Goal: Task Accomplishment & Management: Use online tool/utility

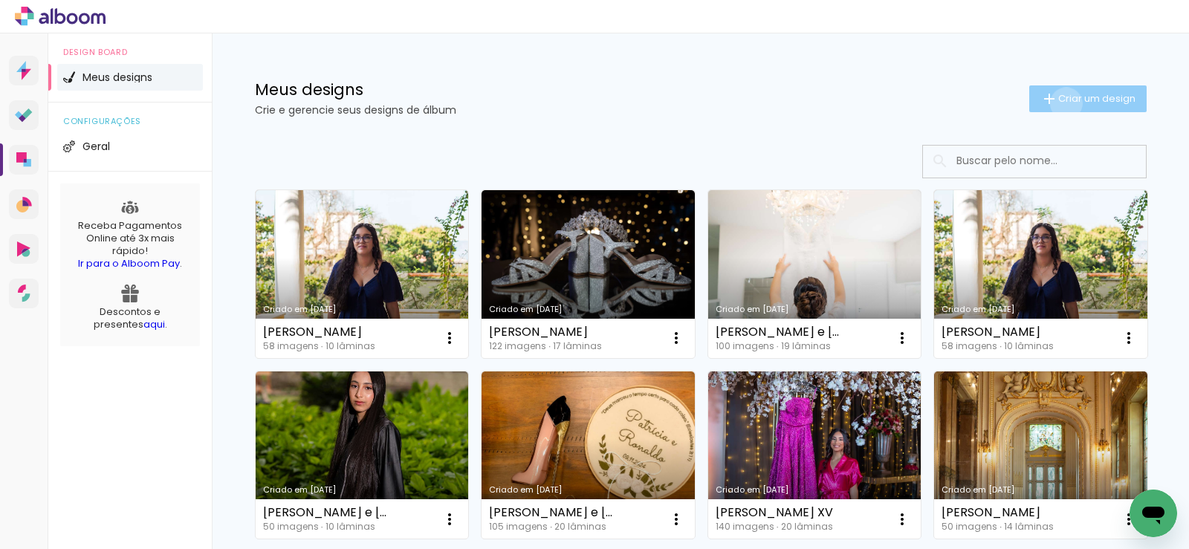
click at [1058, 103] on span "Criar um design" at bounding box center [1096, 99] width 77 height 10
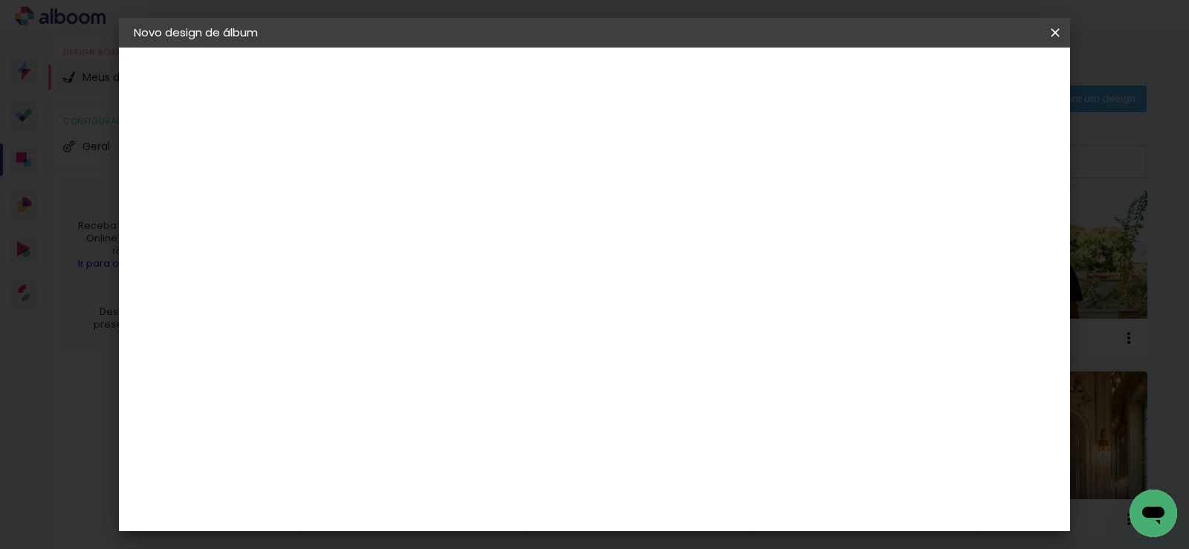
click at [112, 39] on iron-overlay-backdrop at bounding box center [594, 274] width 1189 height 549
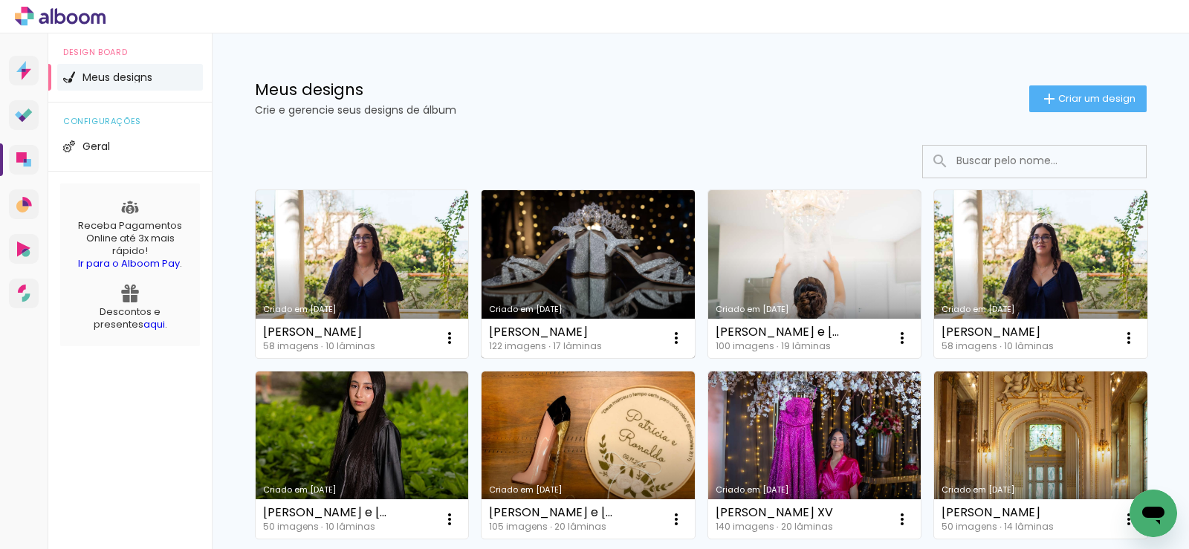
drag, startPoint x: 482, startPoint y: 330, endPoint x: 595, endPoint y: 330, distance: 112.2
click at [595, 330] on div "Maria Clara Bugarim XV 122 imagens ∙ 17 lâminas Abrir Fazer uma cópia Excluir" at bounding box center [588, 338] width 213 height 39
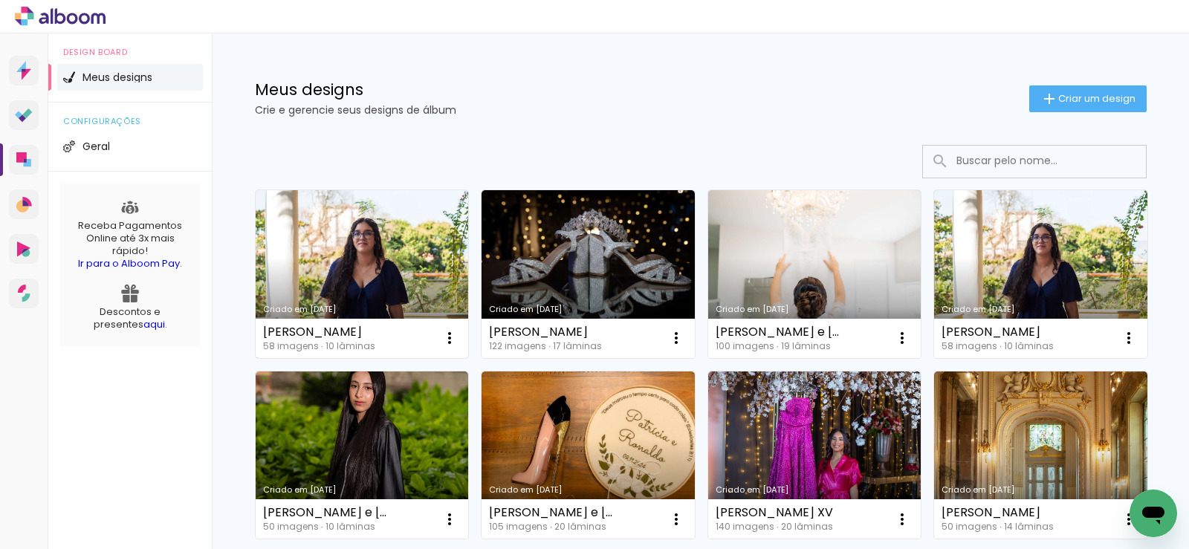
drag, startPoint x: 378, startPoint y: 330, endPoint x: 261, endPoint y: 330, distance: 117.4
click at [263, 330] on div "[PERSON_NAME]" at bounding box center [319, 332] width 112 height 12
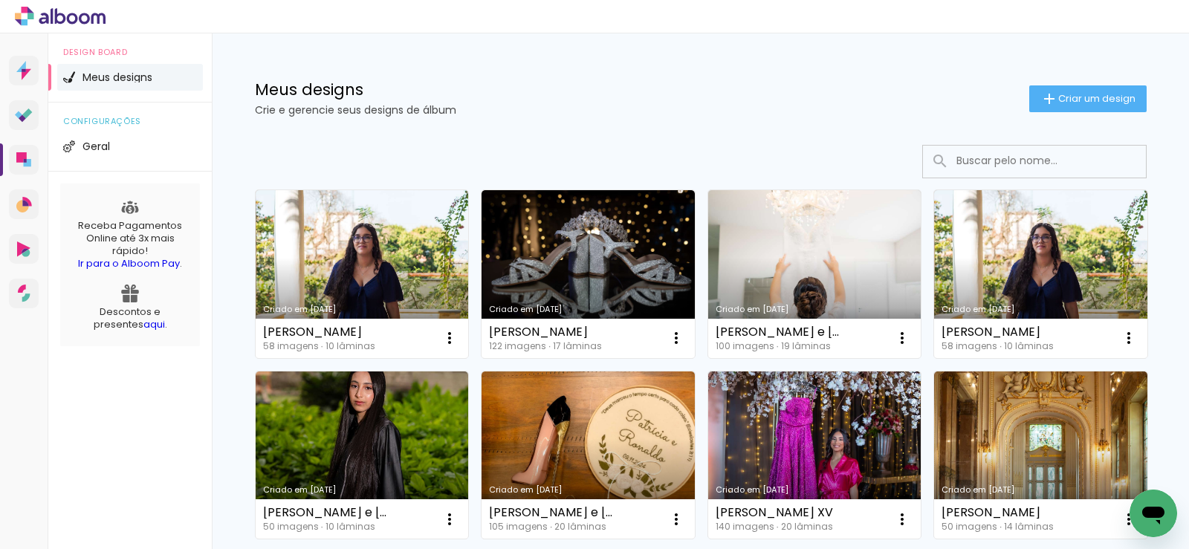
click at [969, 169] on input at bounding box center [1055, 161] width 212 height 30
click at [1029, 109] on paper-button "Criar um design" at bounding box center [1087, 98] width 117 height 27
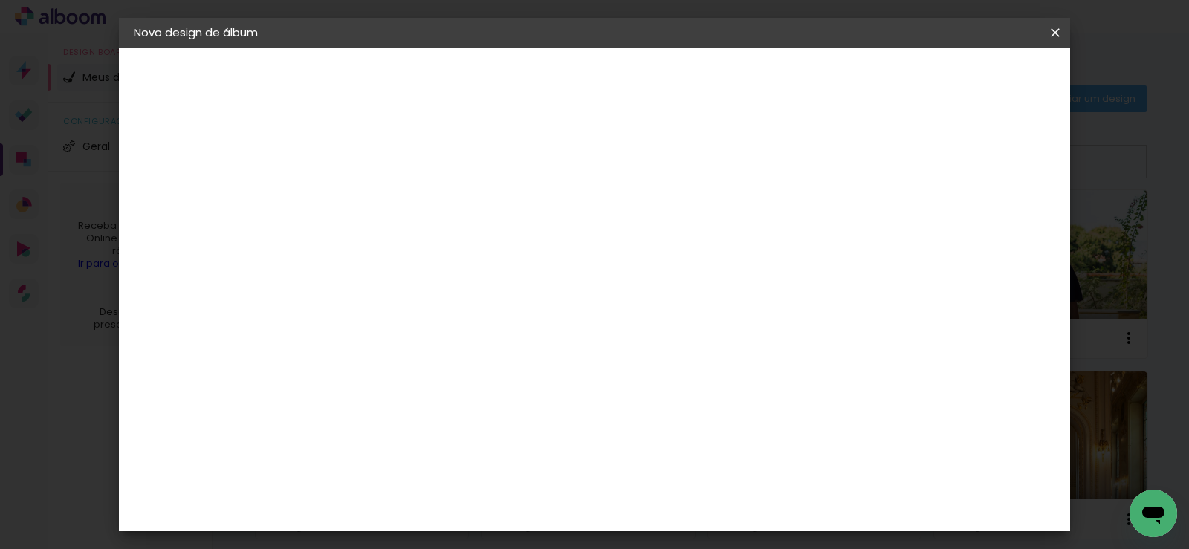
click at [377, 201] on input at bounding box center [377, 199] width 0 height 23
type input "[PERSON_NAME]"
type paper-input "[PERSON_NAME]"
click at [0, 0] on slot "Avançar" at bounding box center [0, 0] width 0 height 0
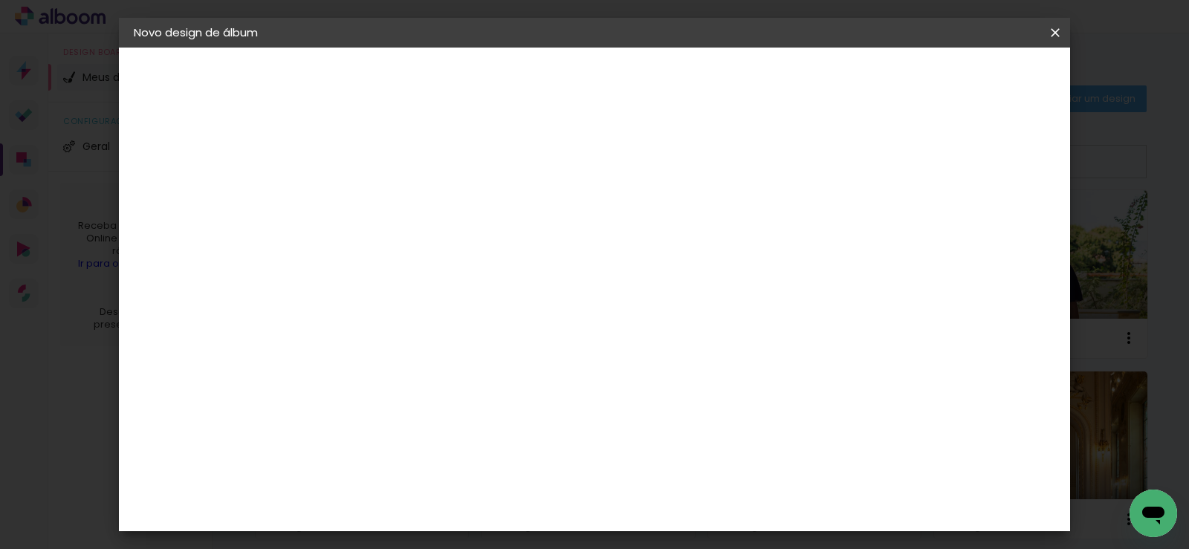
click at [413, 543] on div "Canaan Álbuns" at bounding box center [390, 555] width 46 height 24
click at [655, 86] on paper-button "Avançar" at bounding box center [618, 78] width 73 height 25
click at [477, 436] on span "30 × 30" at bounding box center [442, 451] width 69 height 30
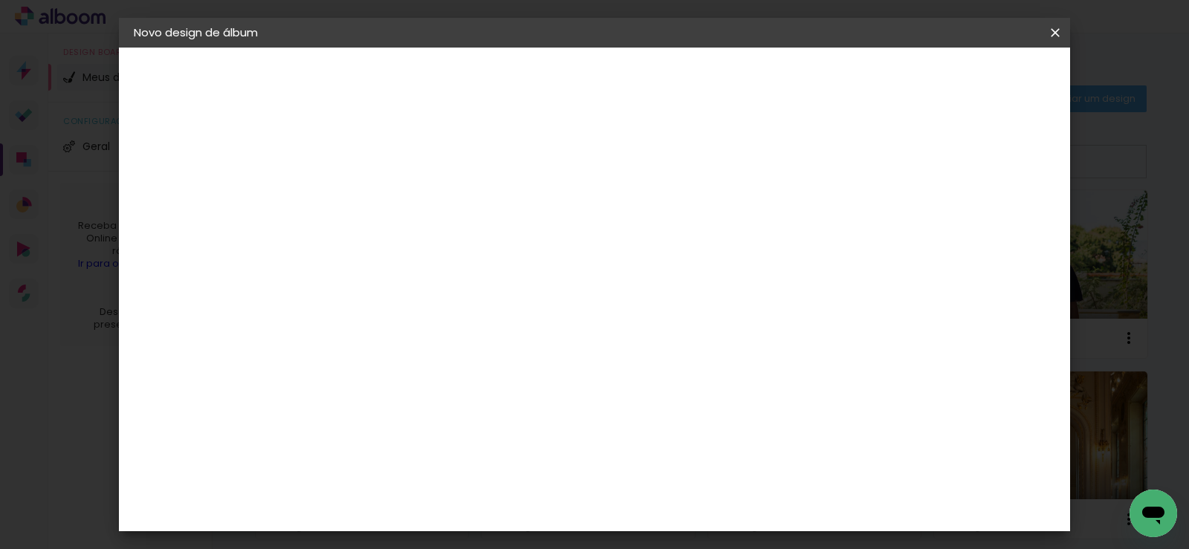
click at [0, 0] on slot "Avançar" at bounding box center [0, 0] width 0 height 0
click at [791, 82] on span "Iniciar design" at bounding box center [757, 79] width 68 height 10
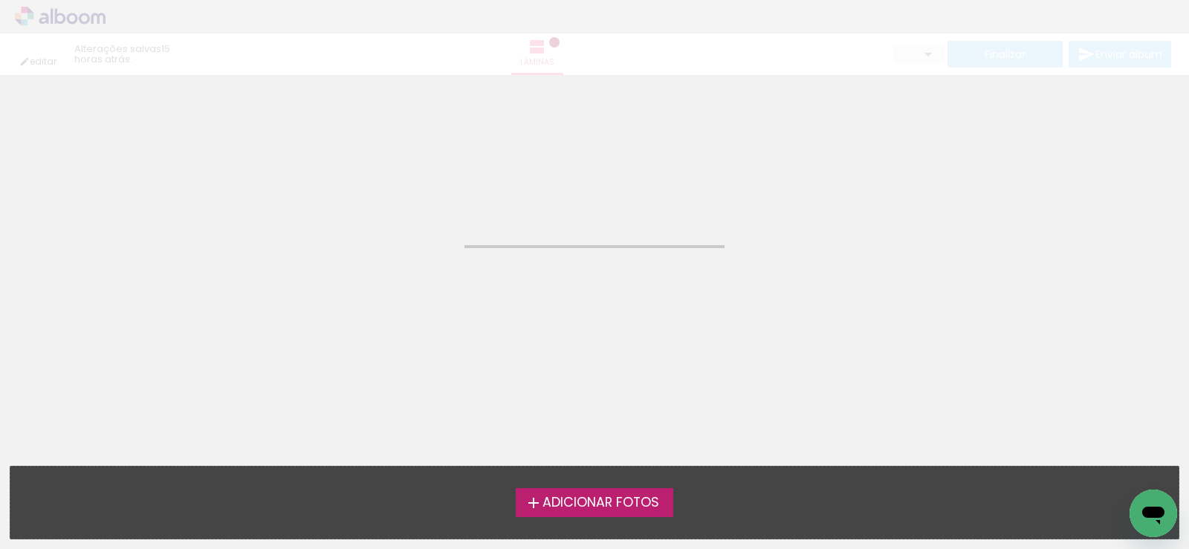
click at [655, 502] on span "Adicionar Fotos" at bounding box center [601, 502] width 117 height 13
click at [0, 0] on input "file" at bounding box center [0, 0] width 0 height 0
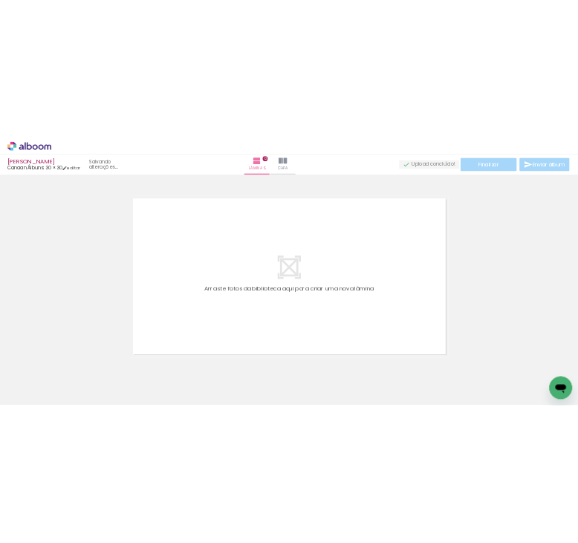
scroll to position [19, 0]
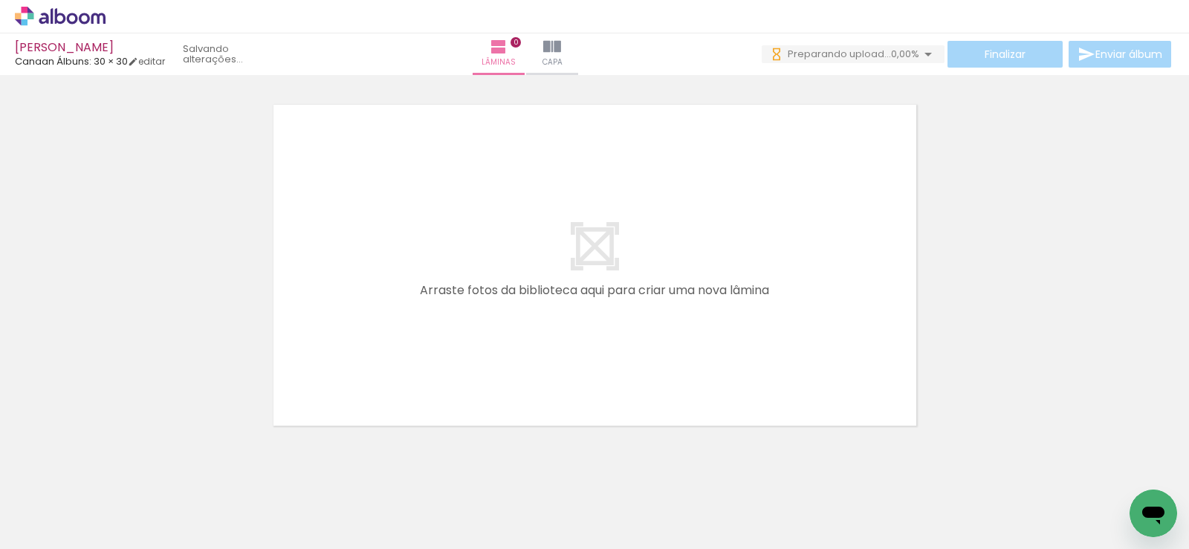
click at [17, 532] on iron-icon at bounding box center [22, 529] width 18 height 18
click at [0, 0] on input "file" at bounding box center [0, 0] width 0 height 0
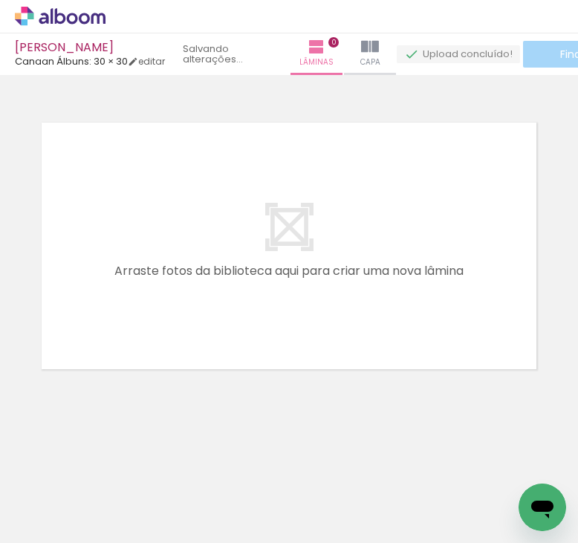
scroll to position [0, 0]
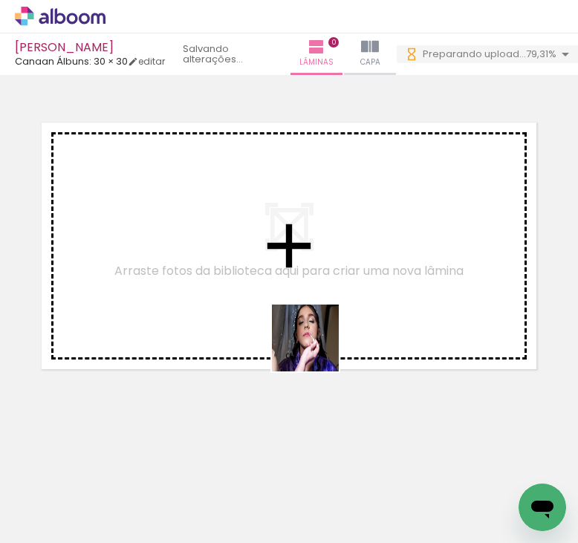
drag, startPoint x: 317, startPoint y: 357, endPoint x: 317, endPoint y: 272, distance: 85.5
click at [317, 272] on quentale-workspace at bounding box center [289, 271] width 578 height 543
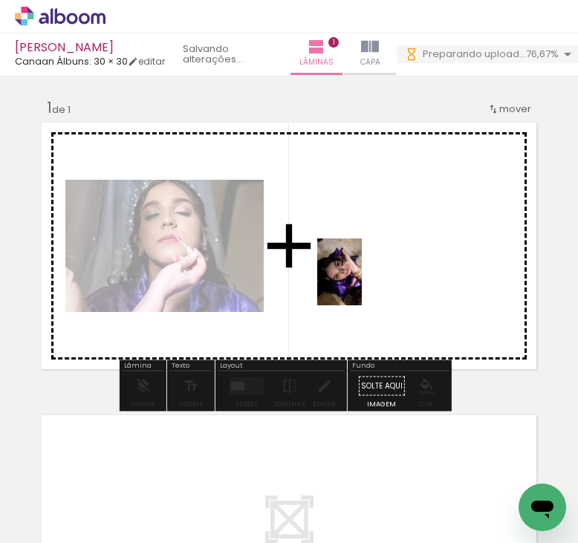
drag, startPoint x: 393, startPoint y: 438, endPoint x: 362, endPoint y: 283, distance: 158.4
click at [362, 283] on quentale-workspace at bounding box center [289, 271] width 578 height 543
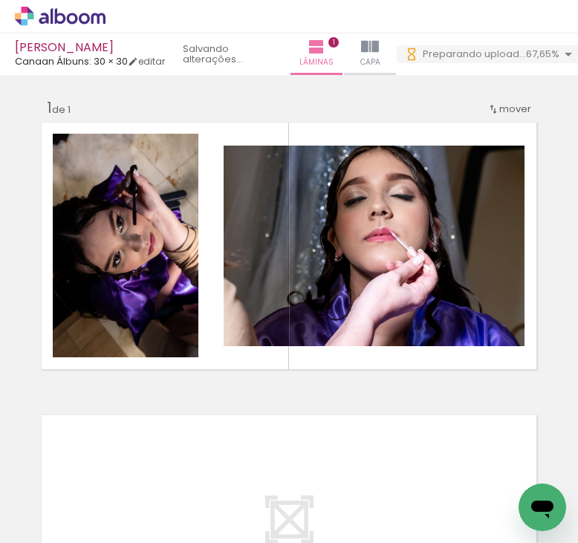
scroll to position [0, 311]
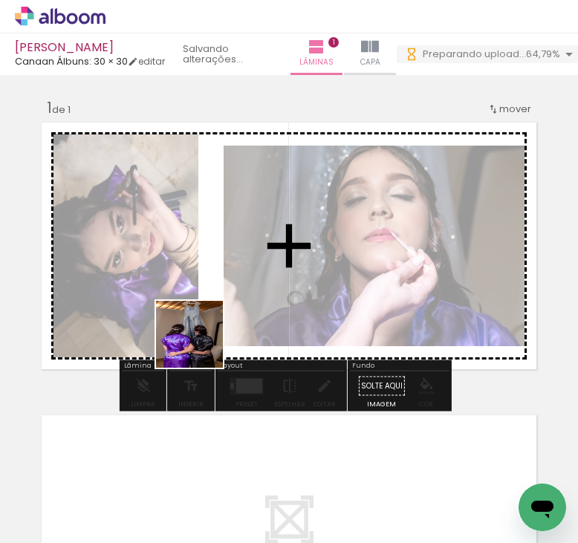
drag, startPoint x: 164, startPoint y: 494, endPoint x: 218, endPoint y: 292, distance: 209.3
click at [218, 292] on quentale-workspace at bounding box center [289, 271] width 578 height 543
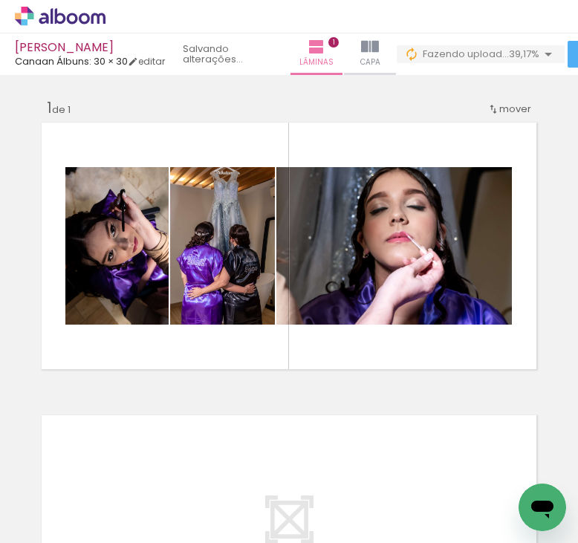
scroll to position [0, 7803]
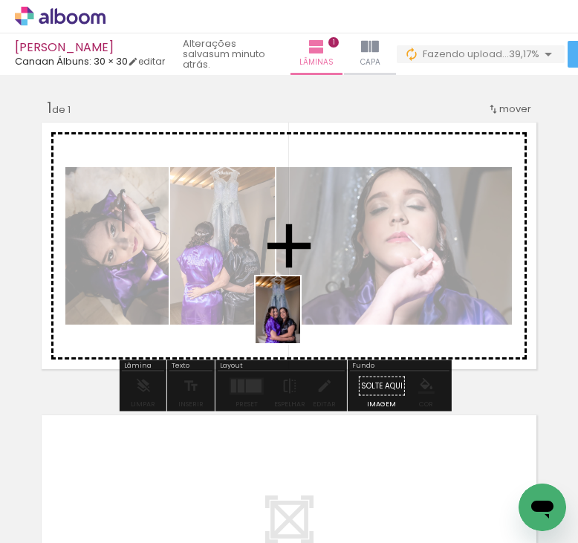
drag, startPoint x: 346, startPoint y: 502, endPoint x: 300, endPoint y: 321, distance: 186.2
click at [300, 321] on quentale-workspace at bounding box center [289, 271] width 578 height 543
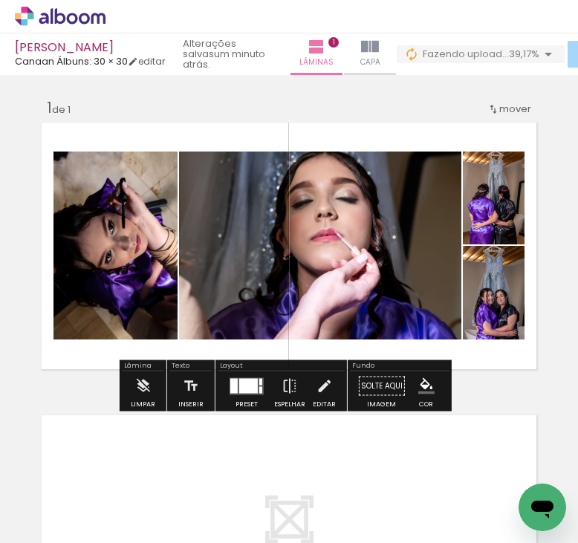
click at [242, 387] on div at bounding box center [248, 385] width 19 height 15
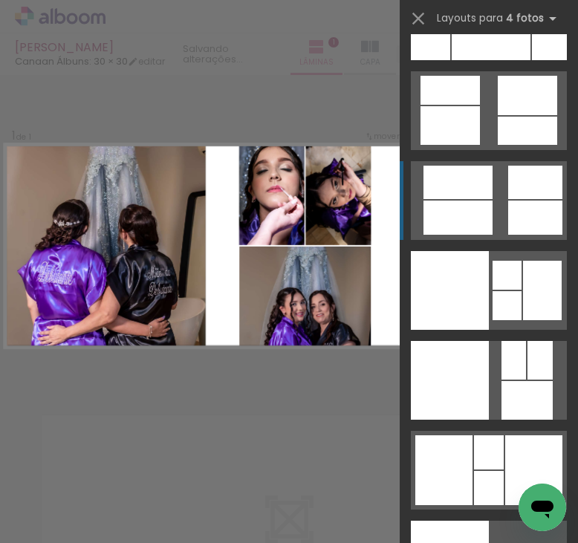
scroll to position [30323, 0]
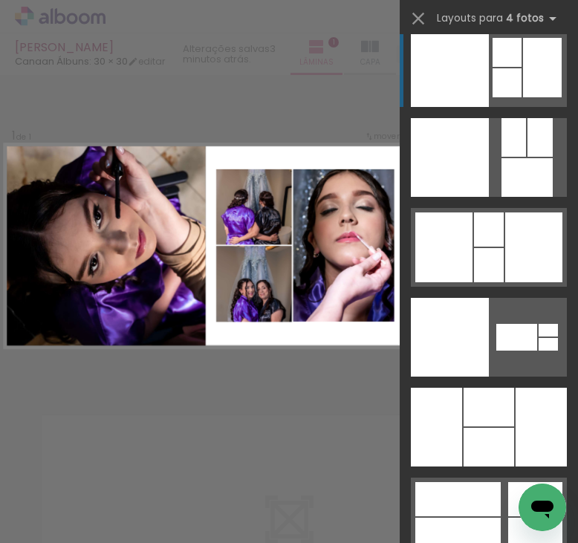
click at [484, 85] on quentale-layouter at bounding box center [489, 67] width 156 height 79
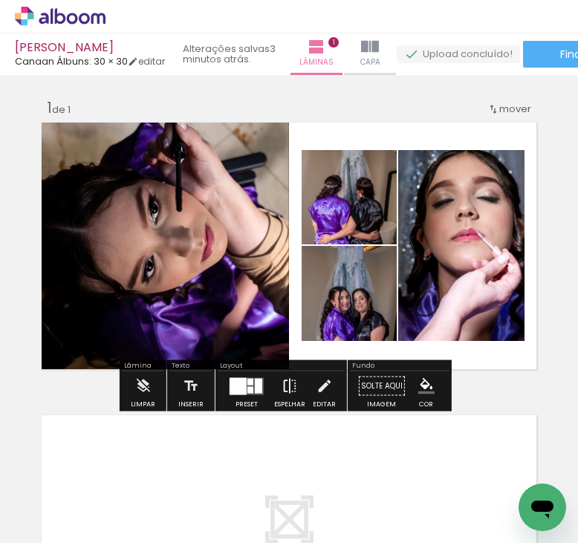
click at [292, 394] on iron-icon at bounding box center [290, 387] width 16 height 30
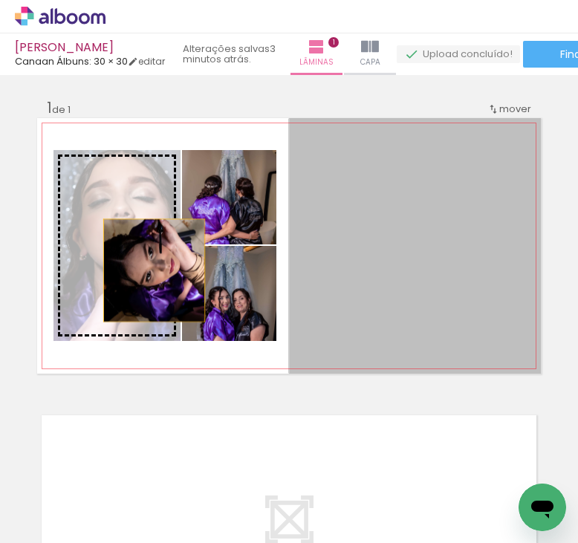
drag, startPoint x: 394, startPoint y: 300, endPoint x: 146, endPoint y: 271, distance: 249.3
click at [0, 0] on slot at bounding box center [0, 0] width 0 height 0
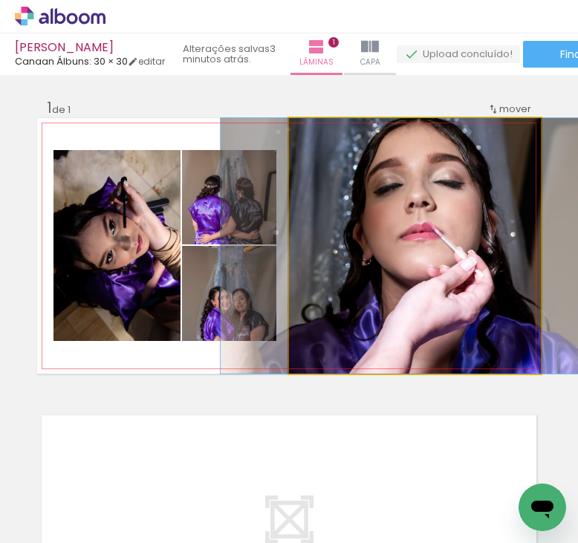
drag, startPoint x: 378, startPoint y: 281, endPoint x: 376, endPoint y: 289, distance: 8.5
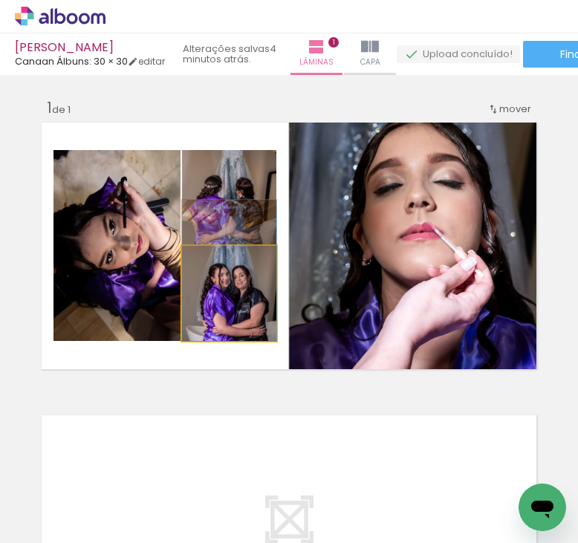
drag, startPoint x: 249, startPoint y: 326, endPoint x: 250, endPoint y: 297, distance: 29.8
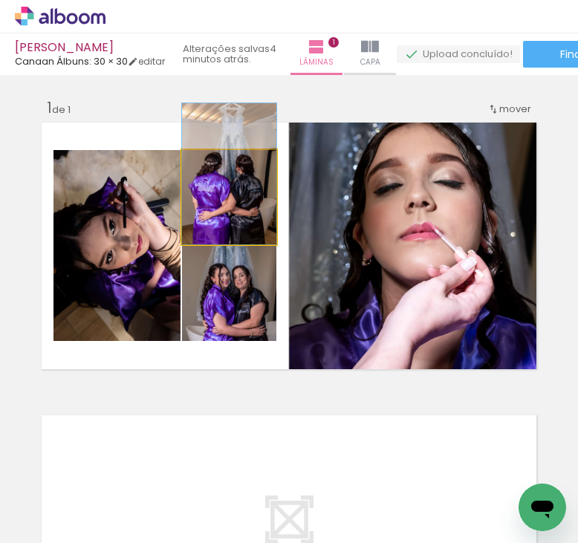
drag, startPoint x: 252, startPoint y: 230, endPoint x: 257, endPoint y: 197, distance: 33.1
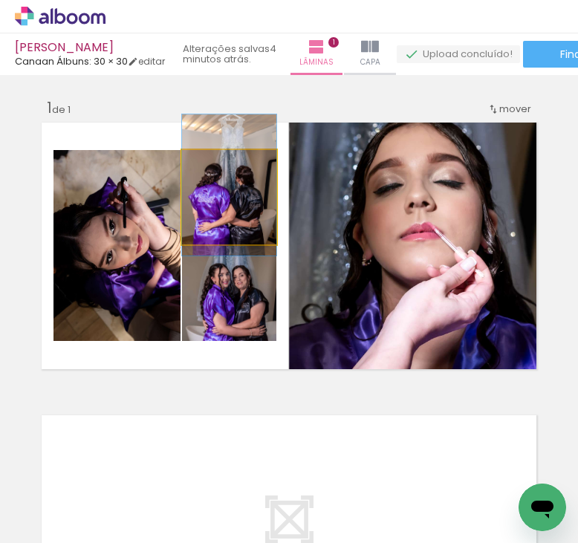
drag, startPoint x: 257, startPoint y: 201, endPoint x: 259, endPoint y: 210, distance: 9.8
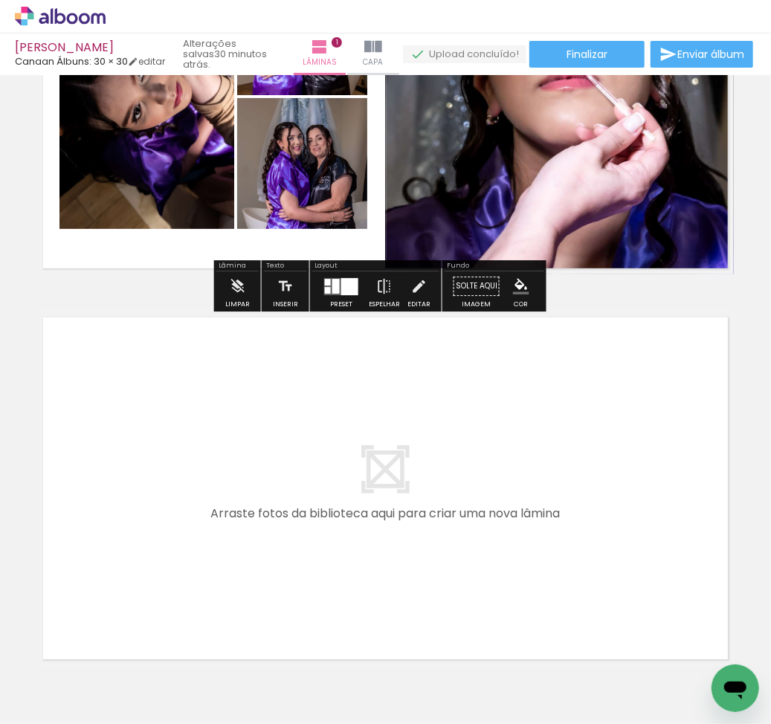
scroll to position [298, 0]
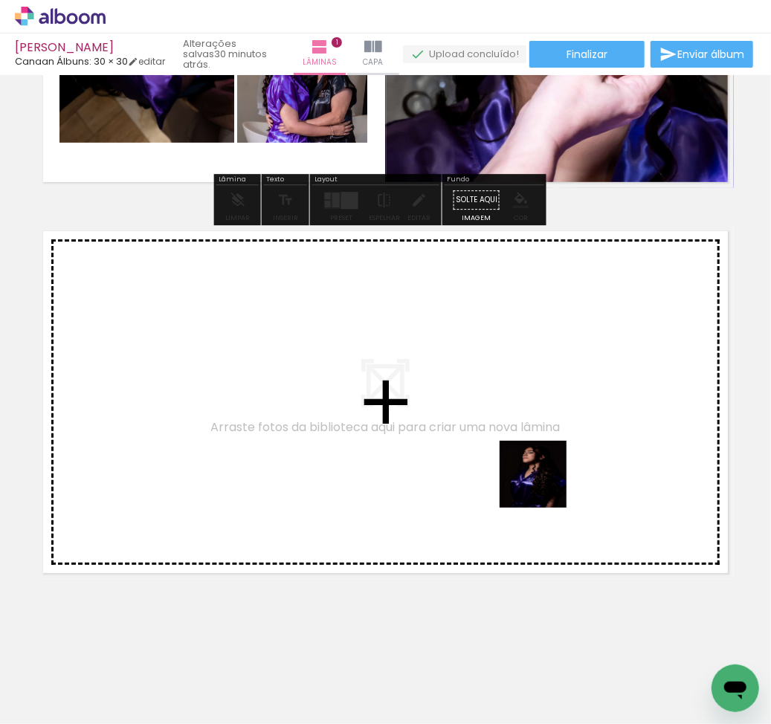
drag, startPoint x: 580, startPoint y: 682, endPoint x: 621, endPoint y: 669, distance: 43.0
click at [541, 468] on quentale-workspace at bounding box center [385, 362] width 771 height 724
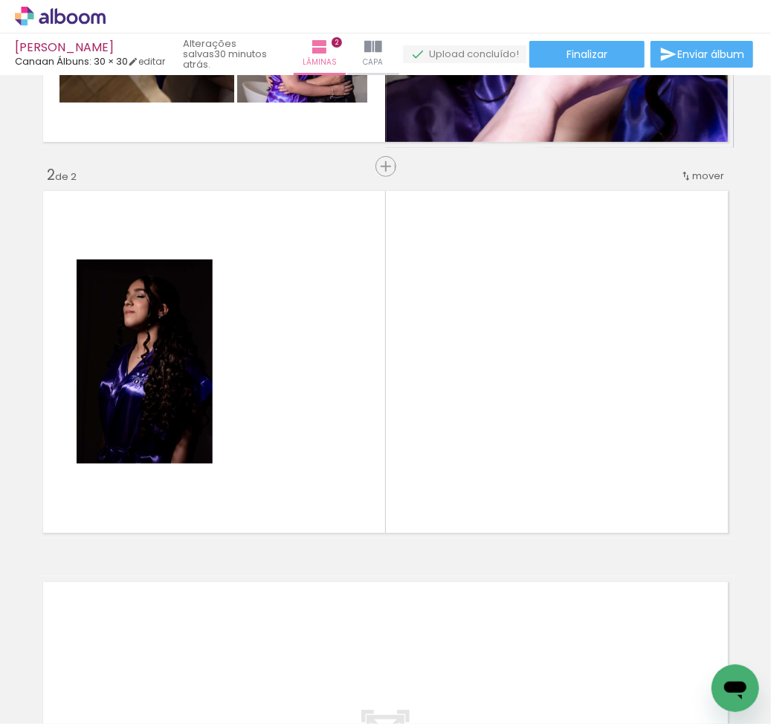
scroll to position [333, 0]
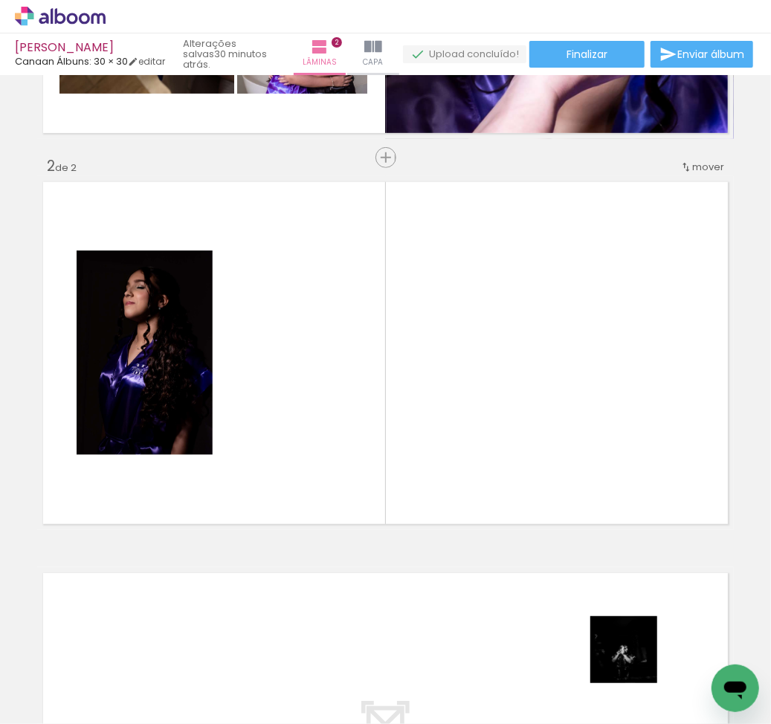
drag, startPoint x: 637, startPoint y: 670, endPoint x: 572, endPoint y: 602, distance: 94.6
click at [530, 386] on quentale-workspace at bounding box center [385, 362] width 771 height 724
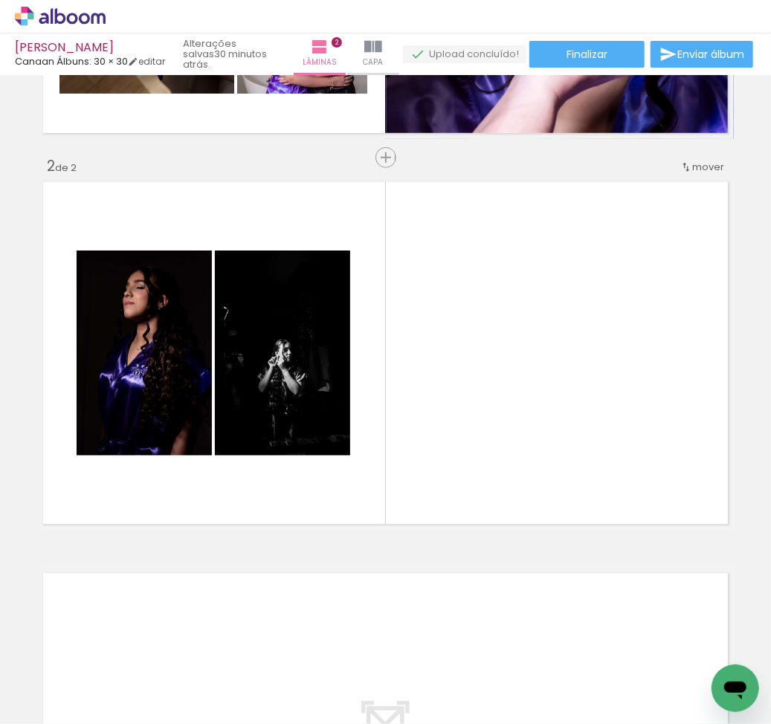
scroll to position [0, 559]
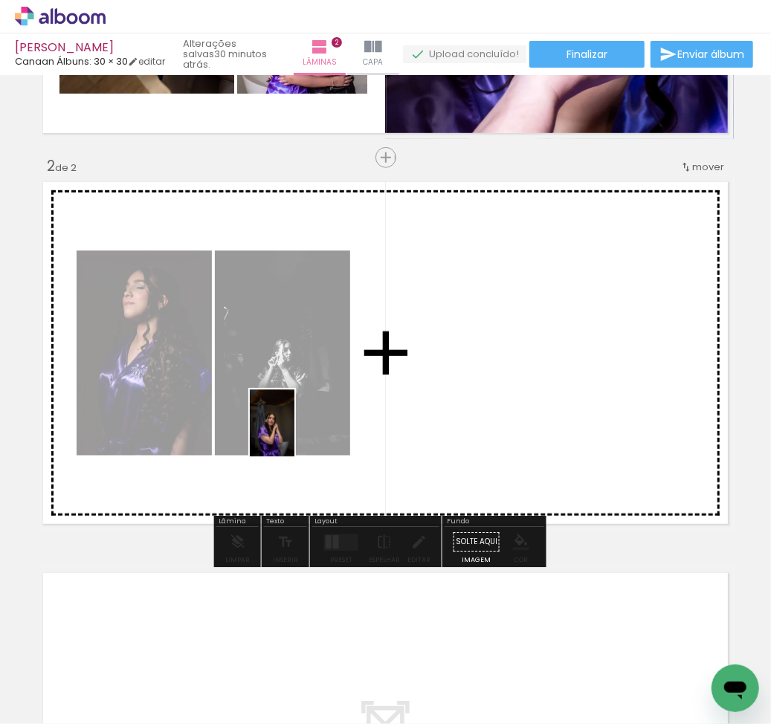
drag, startPoint x: 179, startPoint y: 673, endPoint x: 294, endPoint y: 434, distance: 264.9
click at [294, 434] on quentale-workspace at bounding box center [385, 362] width 771 height 724
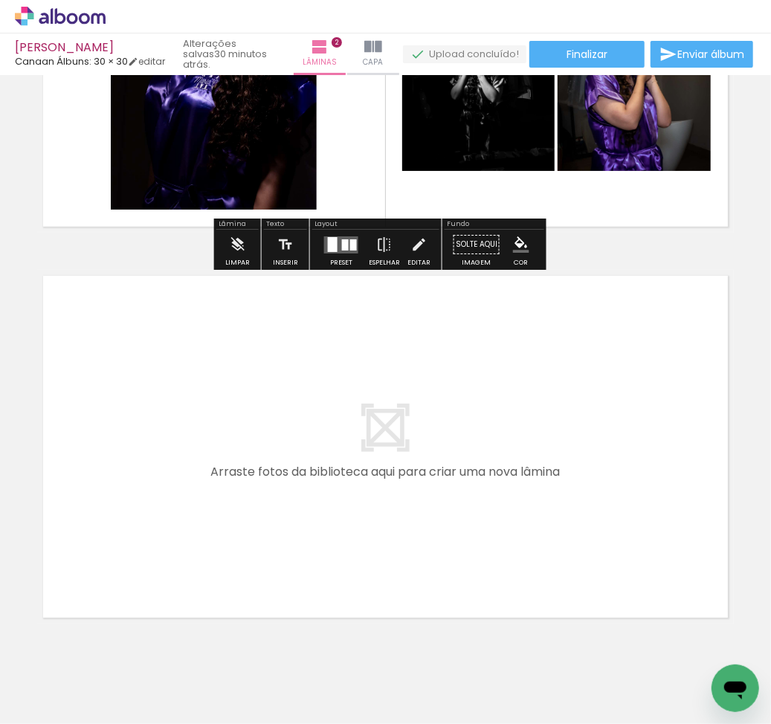
scroll to position [690, 0]
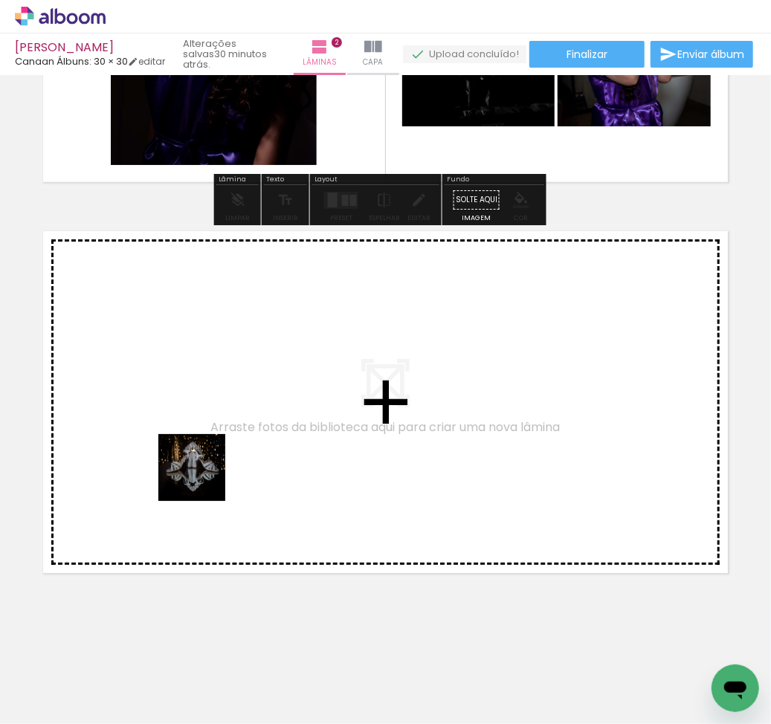
drag, startPoint x: 152, startPoint y: 676, endPoint x: 239, endPoint y: 658, distance: 88.6
click at [210, 459] on quentale-workspace at bounding box center [385, 362] width 771 height 724
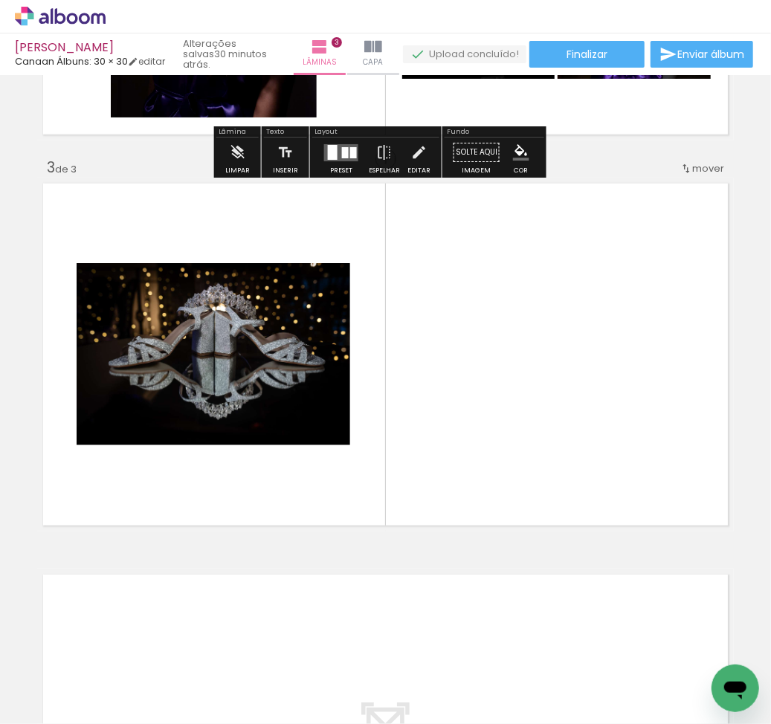
scroll to position [723, 0]
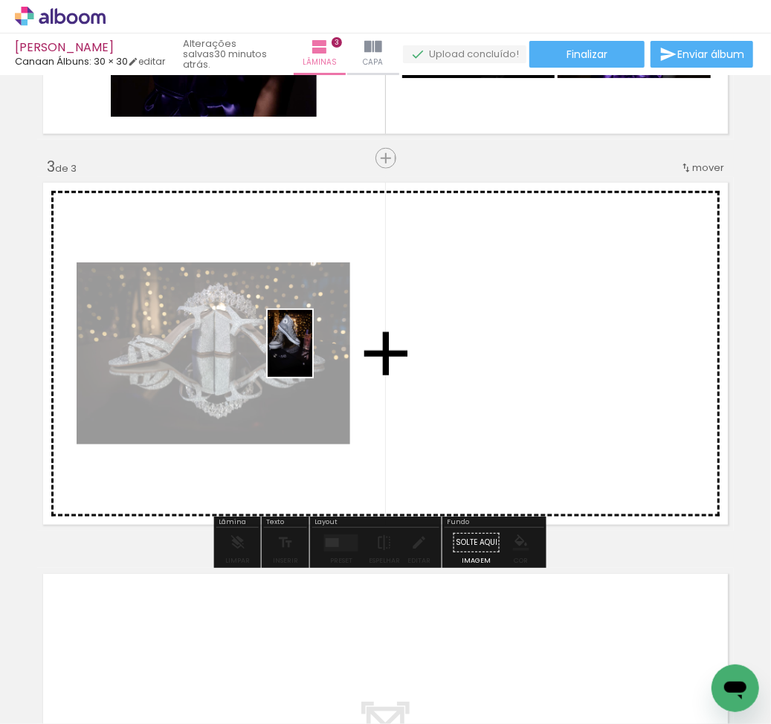
drag, startPoint x: 239, startPoint y: 658, endPoint x: 313, endPoint y: 351, distance: 316.5
click at [313, 351] on quentale-workspace at bounding box center [385, 362] width 771 height 724
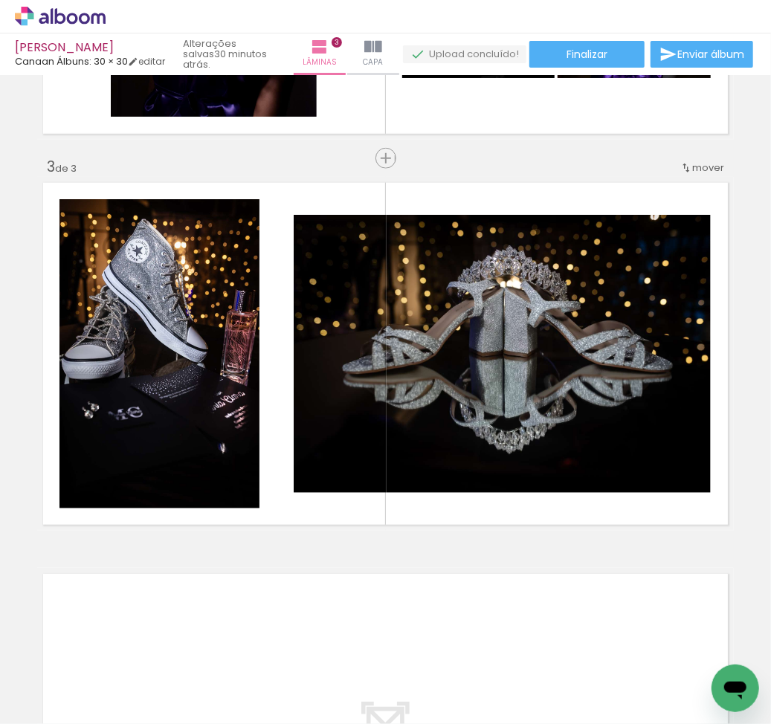
scroll to position [0, 512]
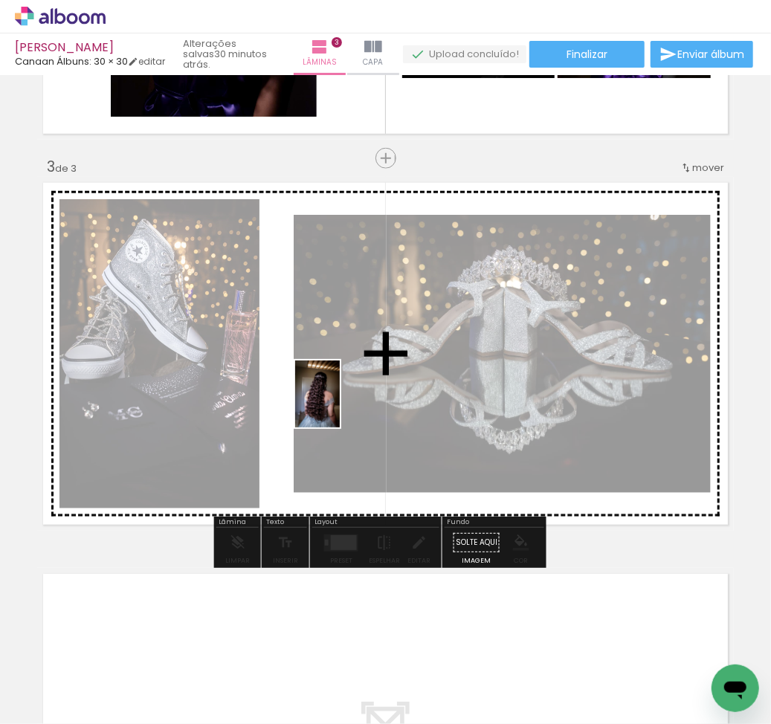
drag, startPoint x: 293, startPoint y: 679, endPoint x: 340, endPoint y: 405, distance: 278.2
click at [340, 405] on quentale-workspace at bounding box center [385, 362] width 771 height 724
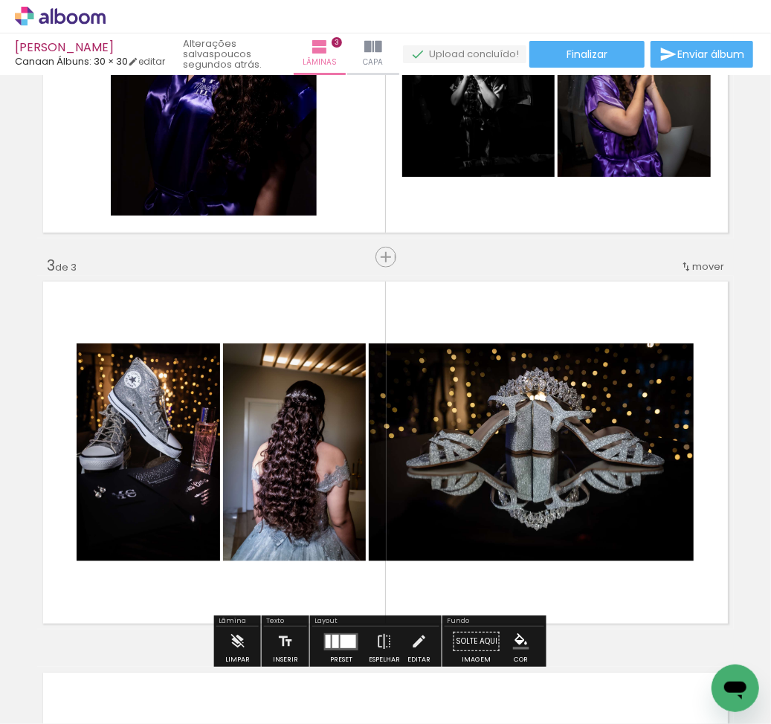
scroll to position [525, 0]
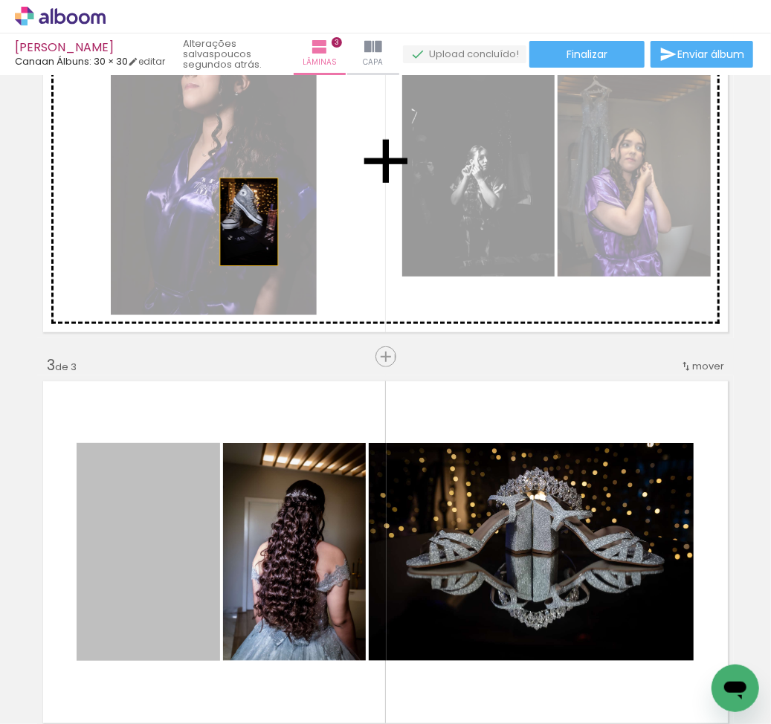
drag, startPoint x: 164, startPoint y: 498, endPoint x: 272, endPoint y: 491, distance: 108.0
click at [272, 161] on div "Inserir lâmina 1 de 3 Inserir lâmina 2 de 3 Inserir lâmina 3 de 3" at bounding box center [385, 338] width 771 height 1564
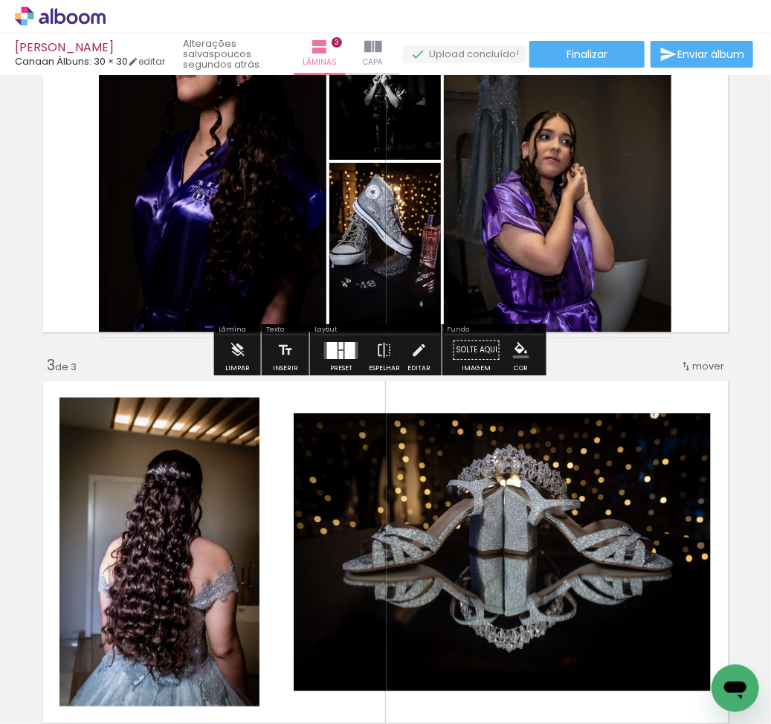
drag, startPoint x: 304, startPoint y: 437, endPoint x: 349, endPoint y: 214, distance: 227.5
click at [349, 214] on div "Inserir lâmina 1 de 3 Inserir lâmina 2 de 3 Inserir lâmina 3 de 3" at bounding box center [385, 338] width 771 height 1564
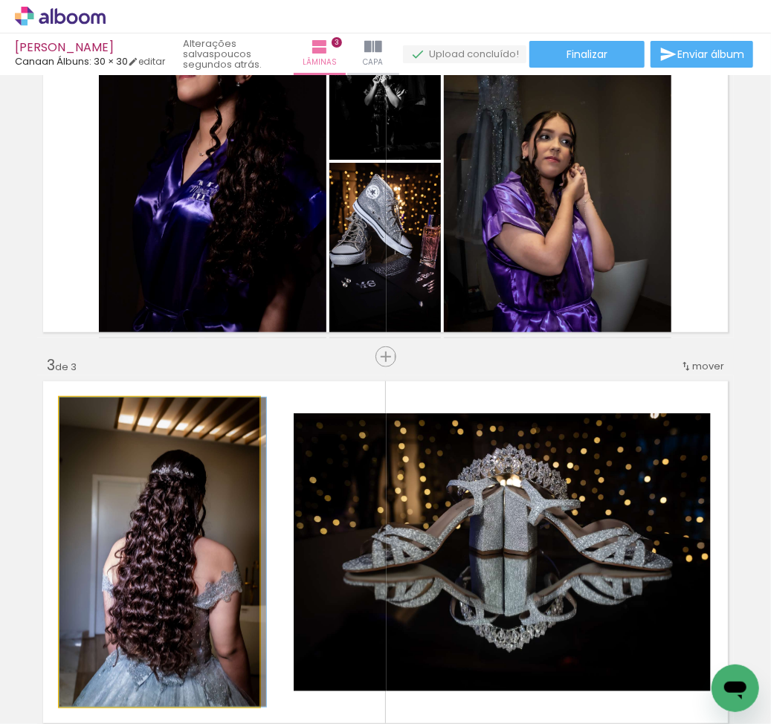
drag, startPoint x: 179, startPoint y: 482, endPoint x: 326, endPoint y: 486, distance: 146.5
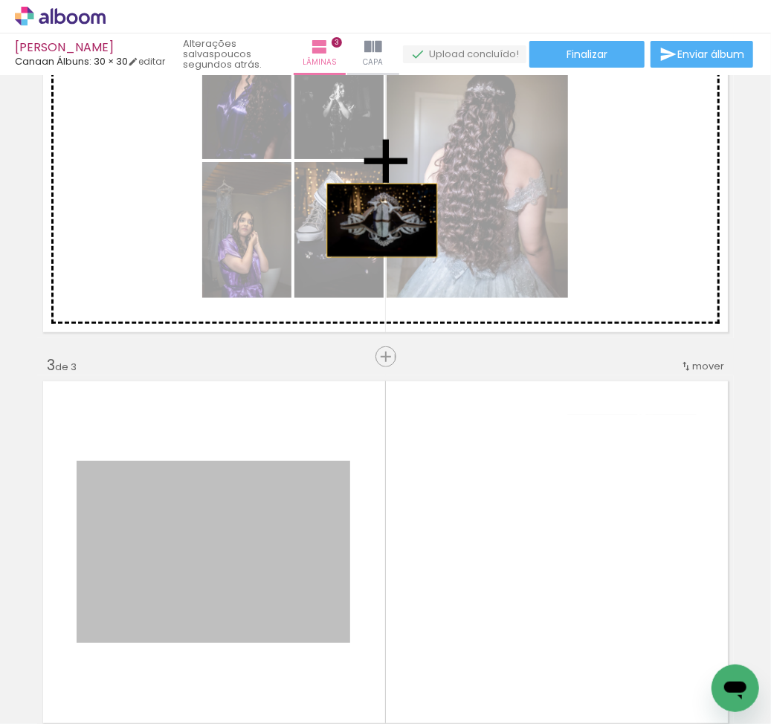
drag, startPoint x: 245, startPoint y: 520, endPoint x: 375, endPoint y: 220, distance: 327.2
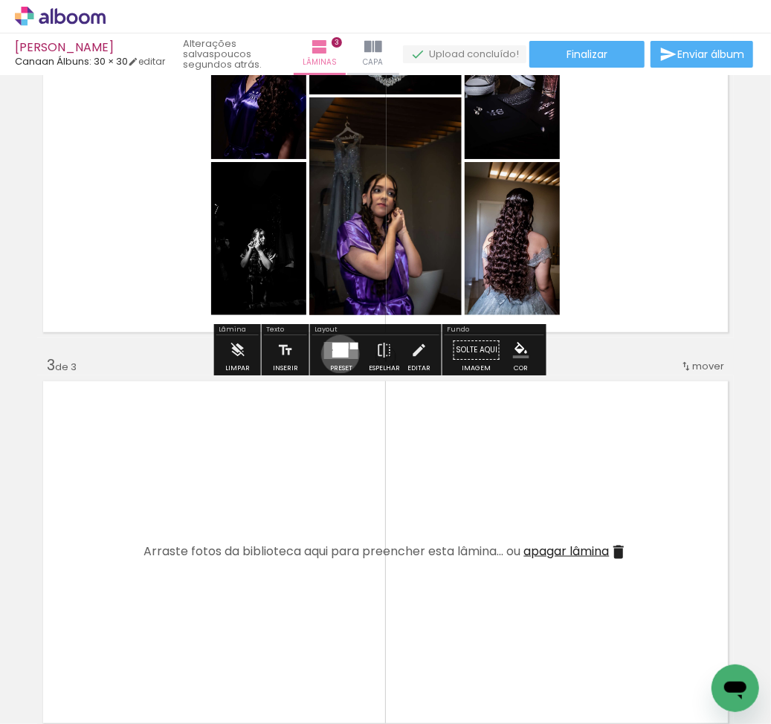
click at [337, 354] on div at bounding box center [341, 350] width 16 height 14
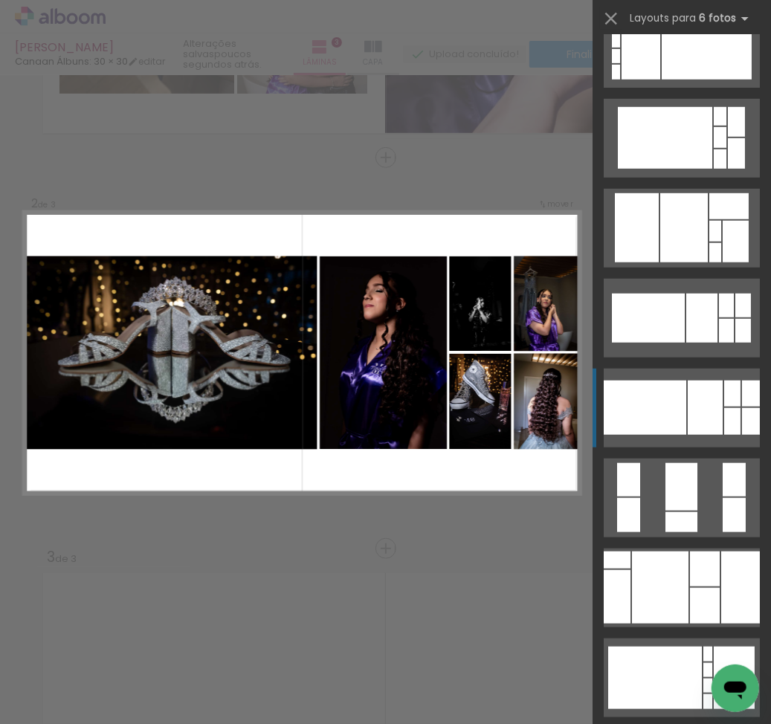
scroll to position [792, 0]
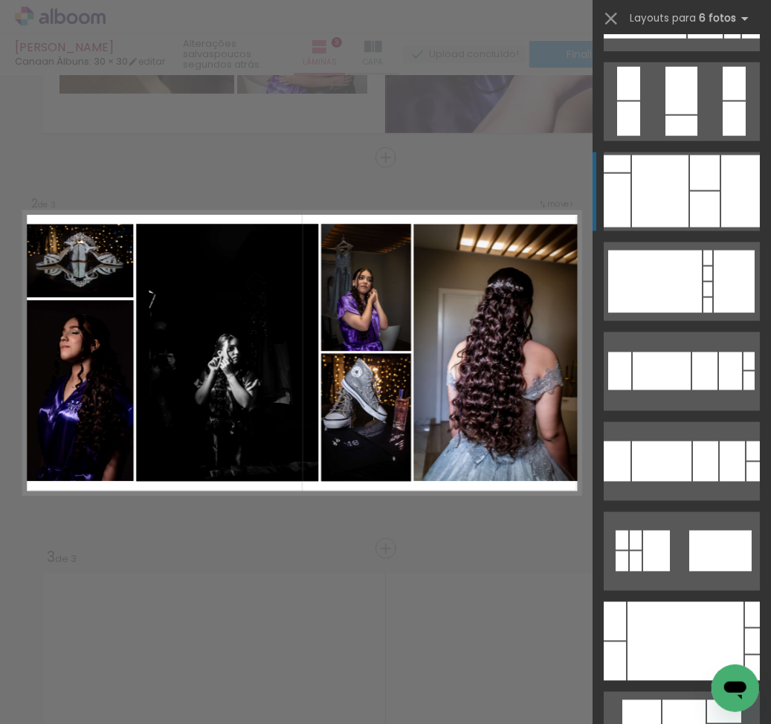
click at [694, 193] on div at bounding box center [705, 210] width 30 height 36
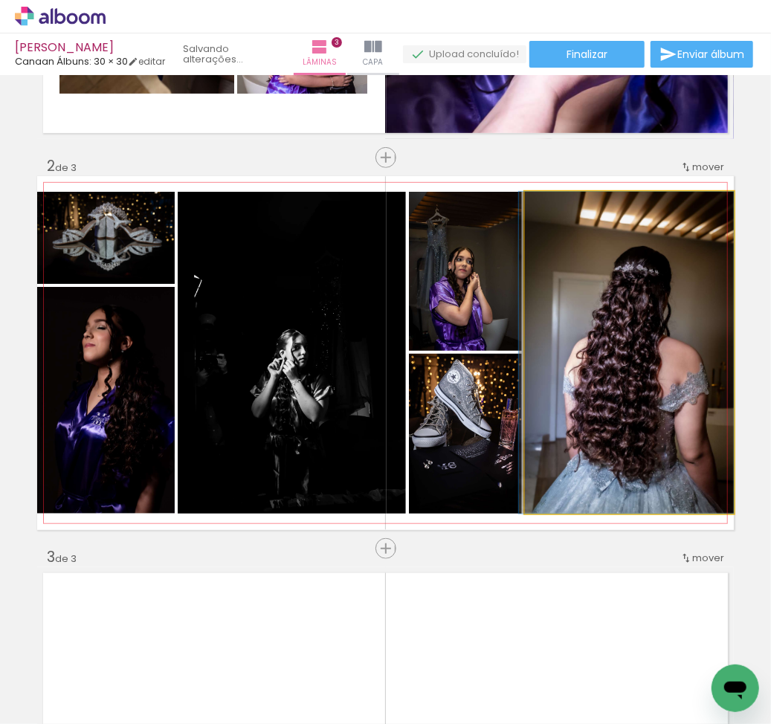
drag, startPoint x: 608, startPoint y: 410, endPoint x: 607, endPoint y: 403, distance: 7.5
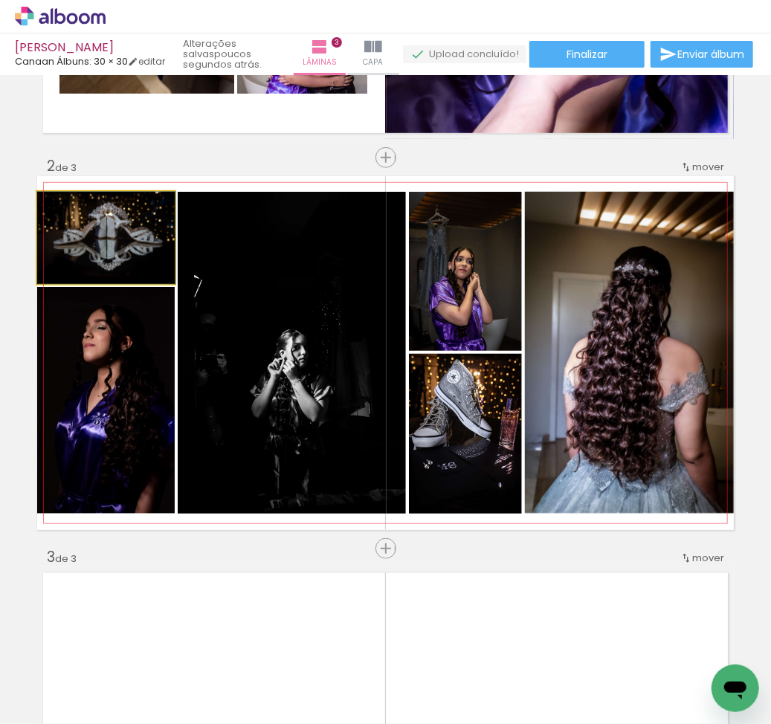
drag, startPoint x: 135, startPoint y: 257, endPoint x: 137, endPoint y: 265, distance: 8.7
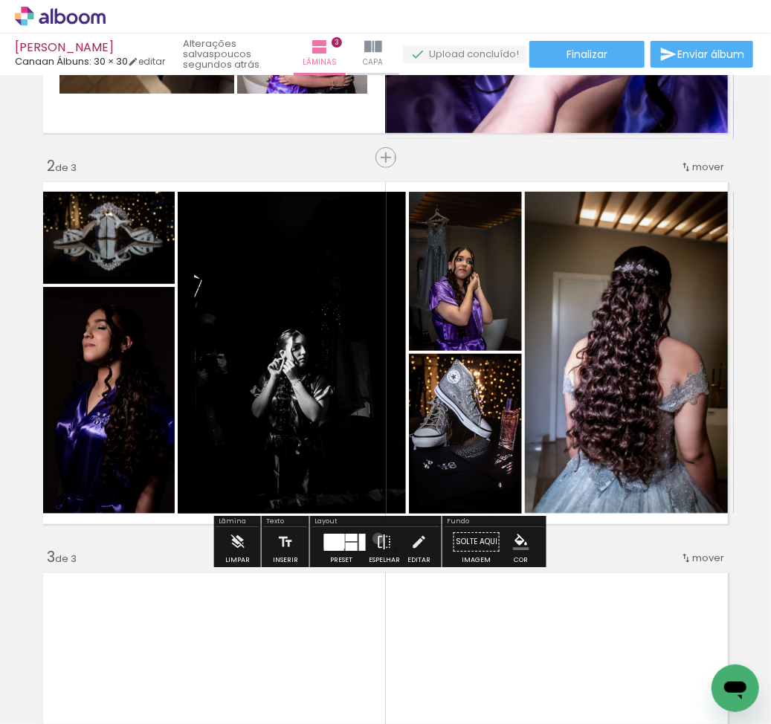
click at [376, 539] on iron-icon at bounding box center [384, 542] width 16 height 30
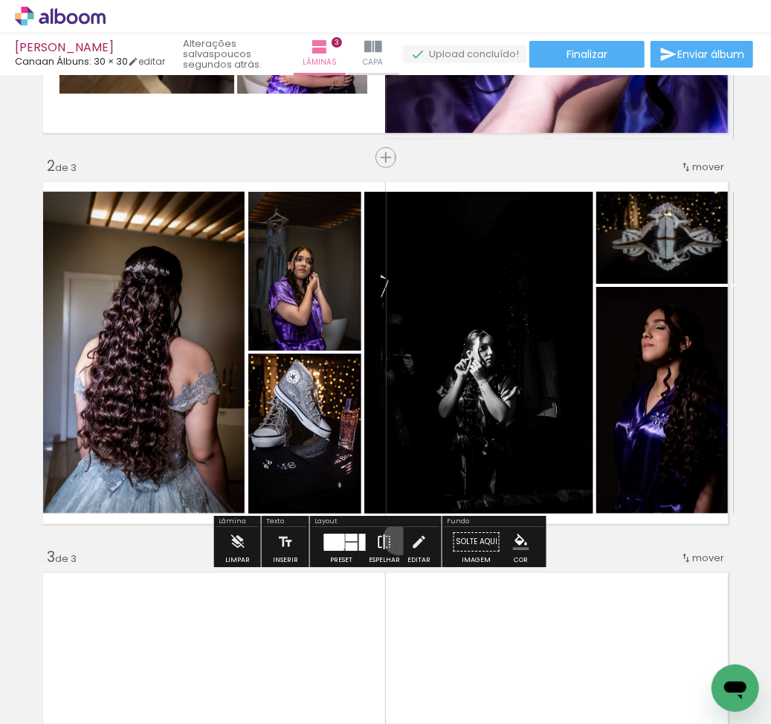
click at [395, 540] on paper-button "Espelhar" at bounding box center [384, 546] width 39 height 38
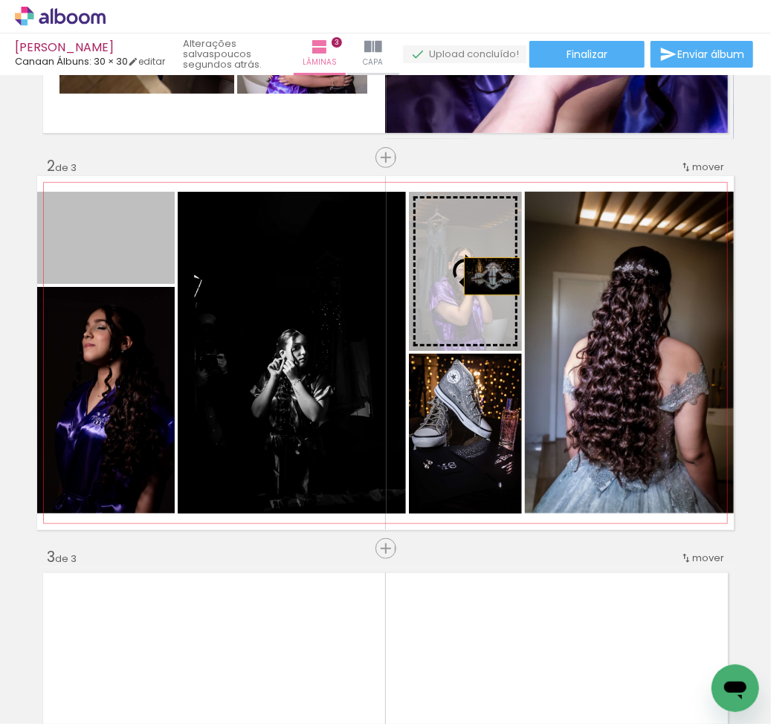
drag, startPoint x: 132, startPoint y: 256, endPoint x: 485, endPoint y: 276, distance: 352.9
click at [0, 0] on slot at bounding box center [0, 0] width 0 height 0
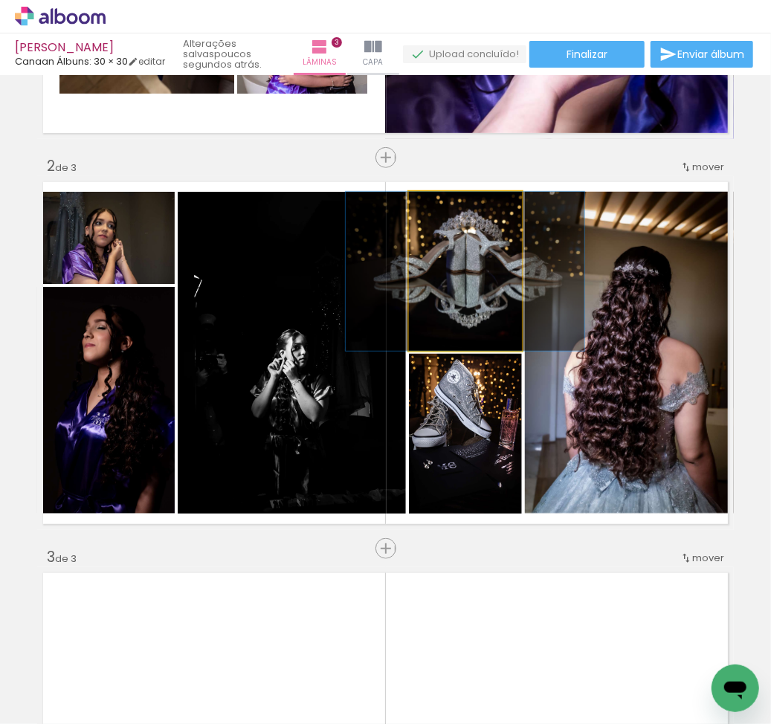
click at [470, 326] on quentale-photo at bounding box center [465, 271] width 113 height 159
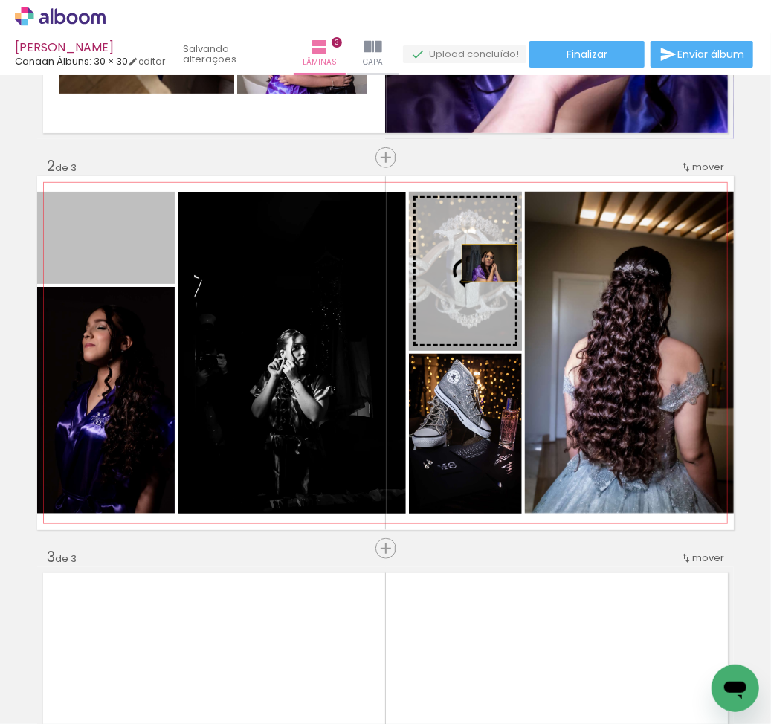
drag, startPoint x: 143, startPoint y: 250, endPoint x: 482, endPoint y: 263, distance: 339.1
click at [0, 0] on slot at bounding box center [0, 0] width 0 height 0
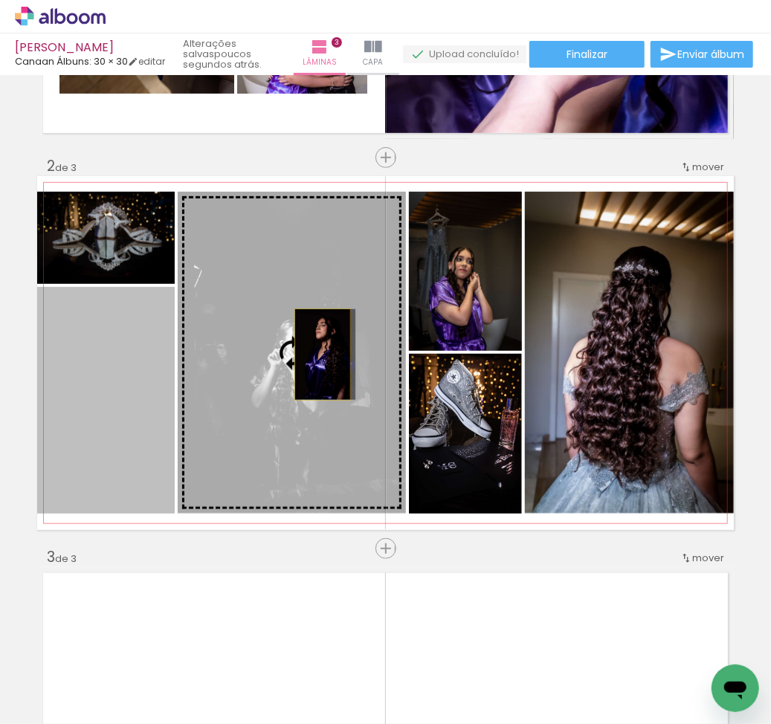
drag, startPoint x: 129, startPoint y: 428, endPoint x: 315, endPoint y: 355, distance: 200.5
click at [0, 0] on slot at bounding box center [0, 0] width 0 height 0
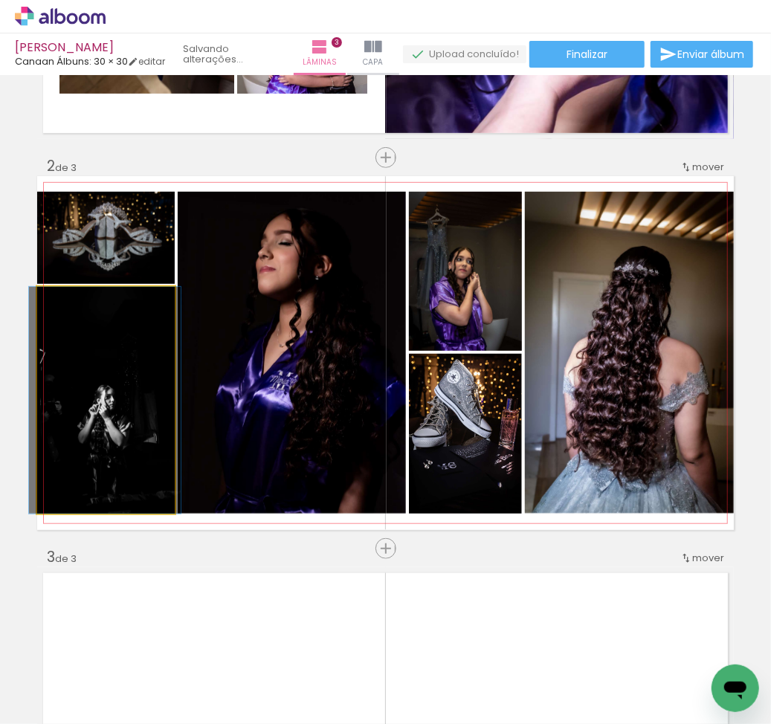
drag, startPoint x: 135, startPoint y: 432, endPoint x: 134, endPoint y: 403, distance: 29.0
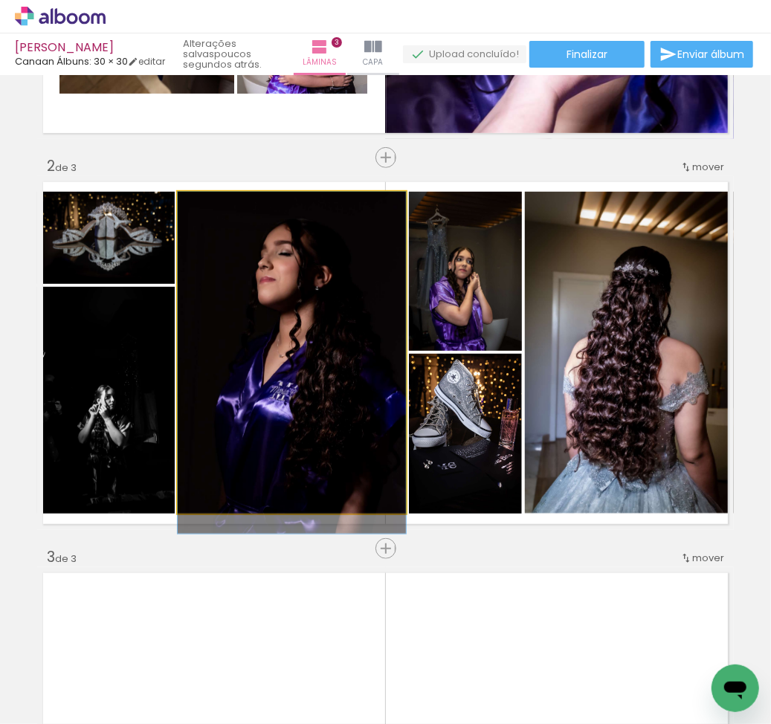
drag, startPoint x: 247, startPoint y: 401, endPoint x: 242, endPoint y: 410, distance: 10.7
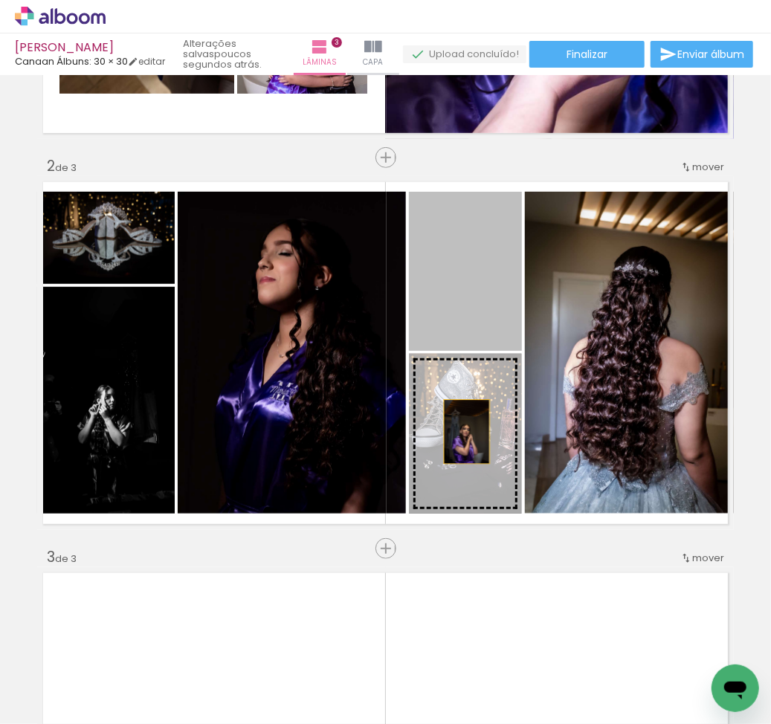
drag, startPoint x: 476, startPoint y: 318, endPoint x: 459, endPoint y: 432, distance: 114.9
click at [0, 0] on slot at bounding box center [0, 0] width 0 height 0
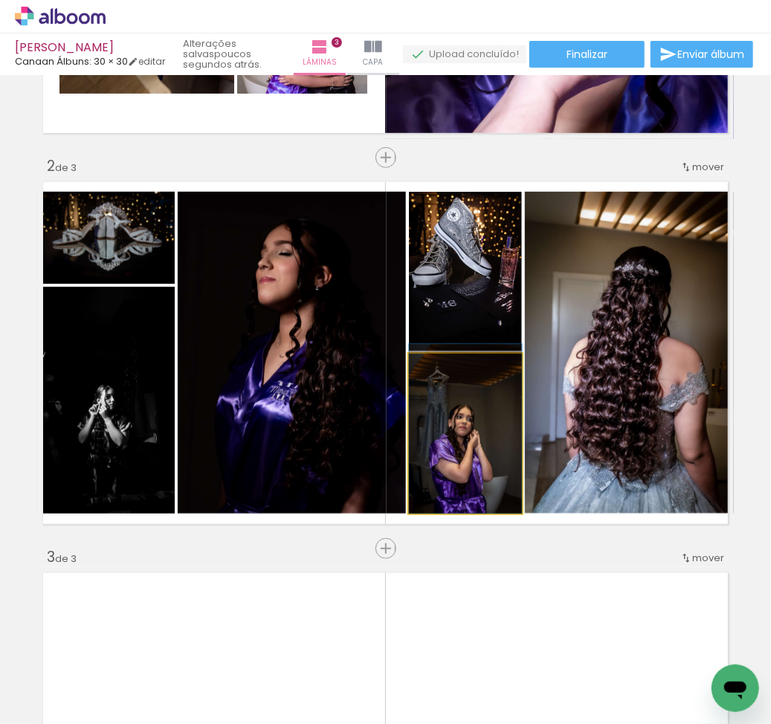
drag, startPoint x: 465, startPoint y: 438, endPoint x: 468, endPoint y: 425, distance: 13.0
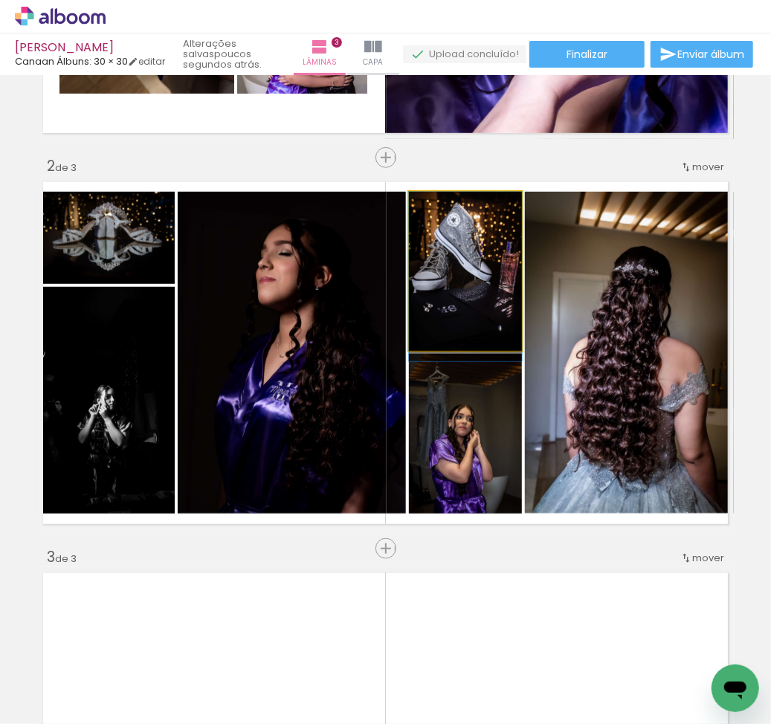
drag, startPoint x: 489, startPoint y: 324, endPoint x: 493, endPoint y: 337, distance: 13.4
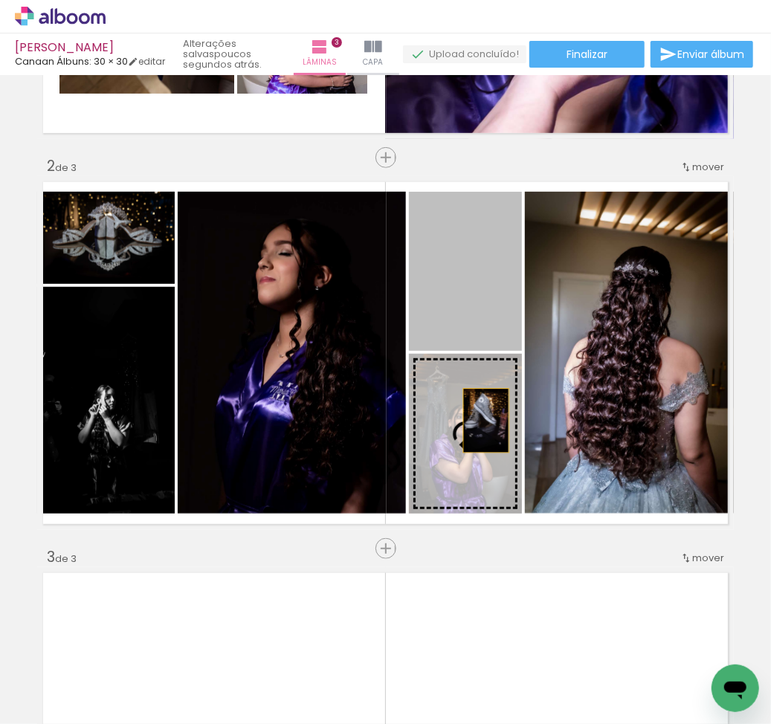
drag, startPoint x: 488, startPoint y: 314, endPoint x: 479, endPoint y: 424, distance: 110.4
click at [0, 0] on slot at bounding box center [0, 0] width 0 height 0
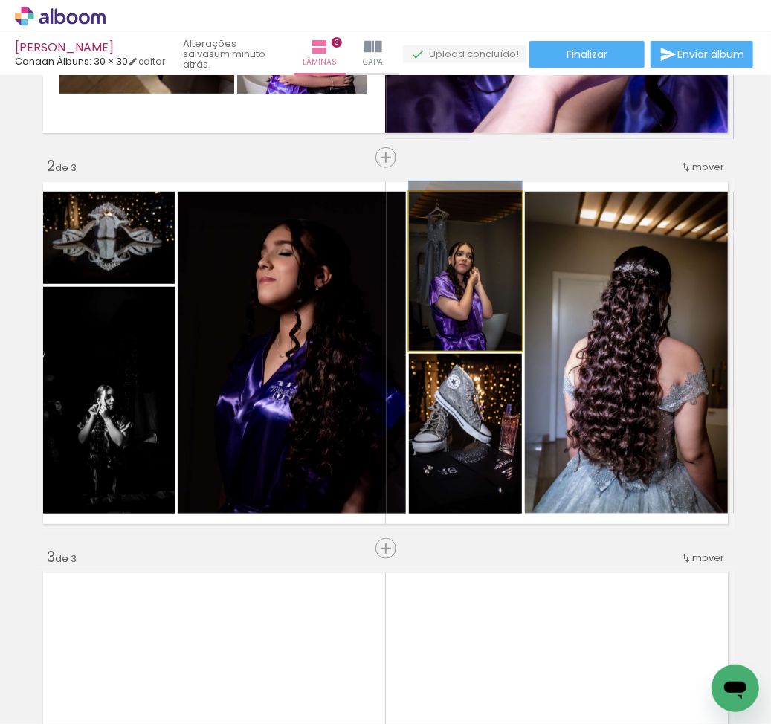
drag, startPoint x: 485, startPoint y: 321, endPoint x: 491, endPoint y: 293, distance: 28.7
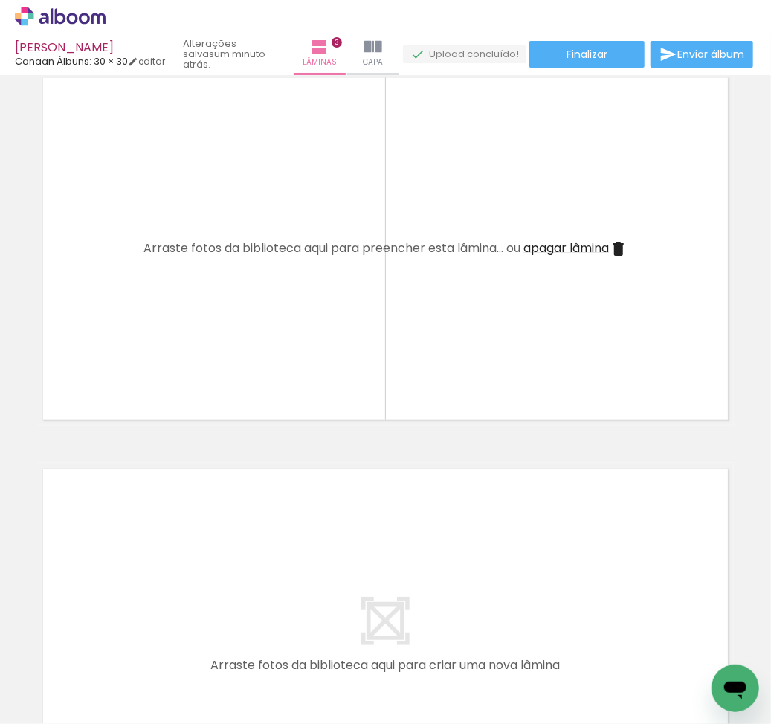
scroll to position [0, 3321]
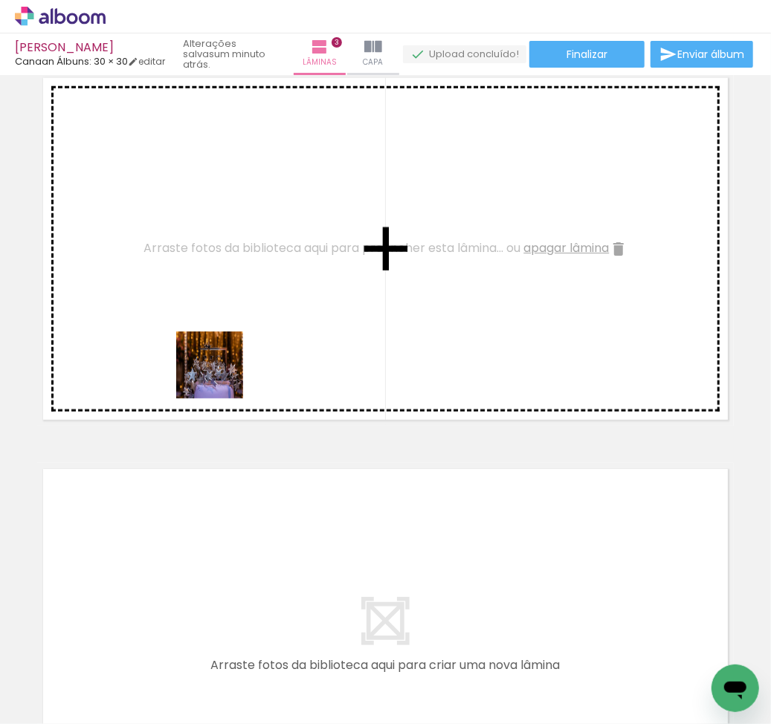
drag, startPoint x: 165, startPoint y: 628, endPoint x: 224, endPoint y: 623, distance: 59.7
click at [221, 375] on quentale-workspace at bounding box center [385, 362] width 771 height 724
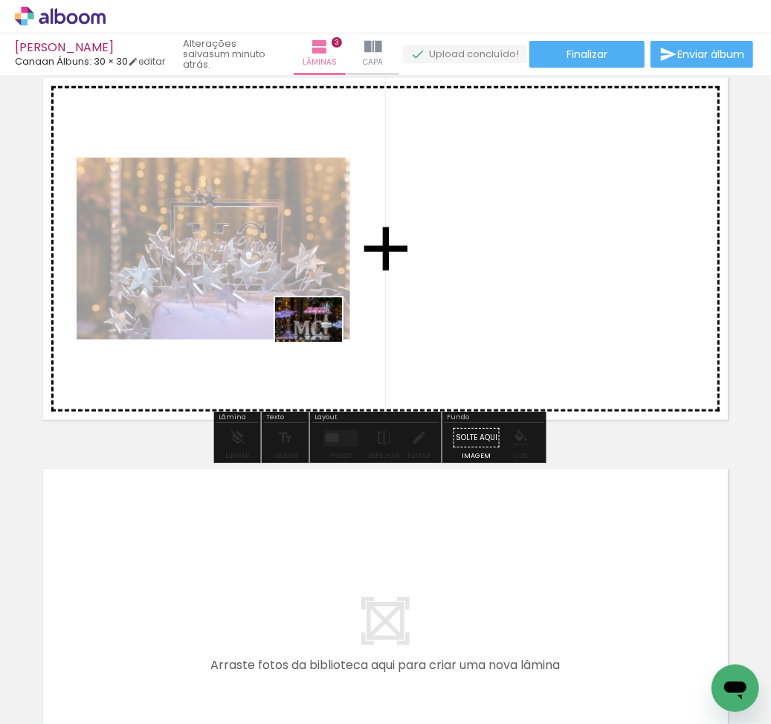
drag, startPoint x: 251, startPoint y: 620, endPoint x: 320, endPoint y: 342, distance: 286.2
click at [320, 342] on quentale-workspace at bounding box center [385, 362] width 771 height 724
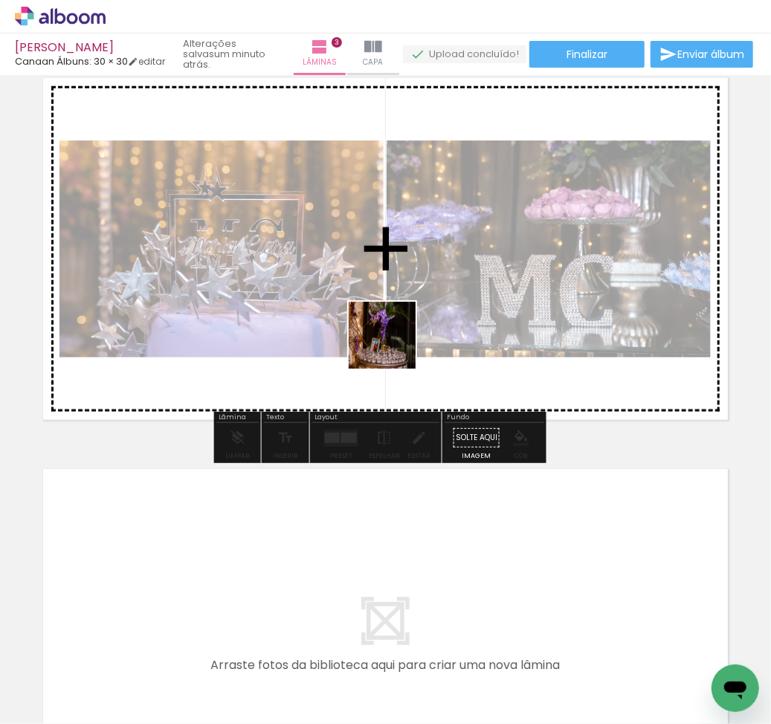
drag, startPoint x: 319, startPoint y: 669, endPoint x: 404, endPoint y: 317, distance: 362.5
click at [404, 317] on quentale-workspace at bounding box center [385, 362] width 771 height 724
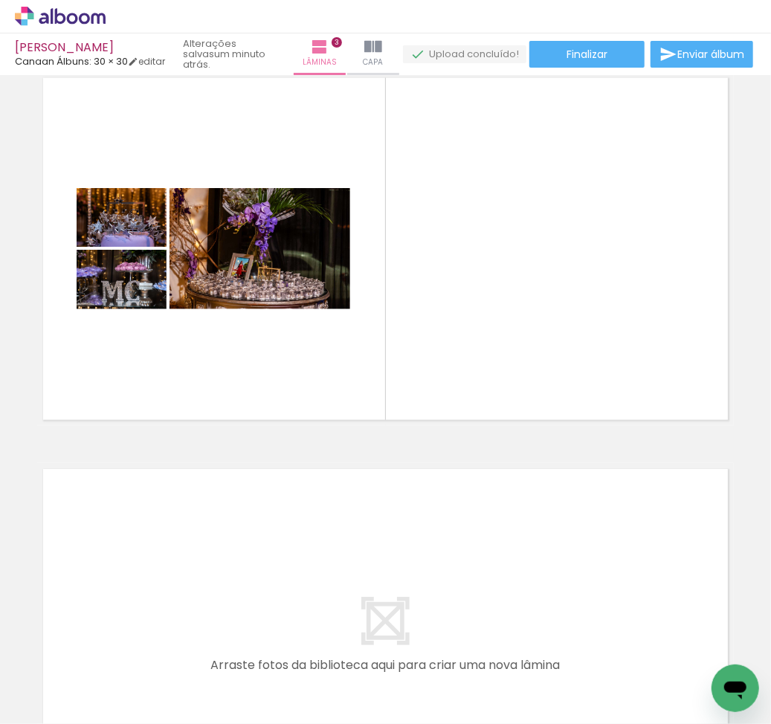
scroll to position [0, 745]
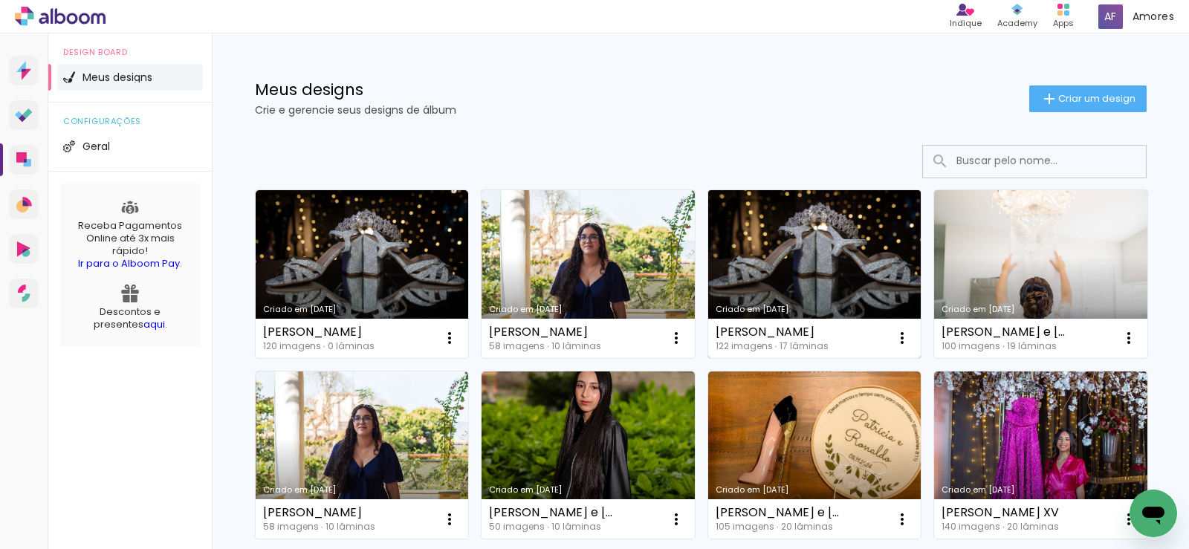
click at [786, 259] on link "Criado em [DATE]" at bounding box center [814, 274] width 213 height 168
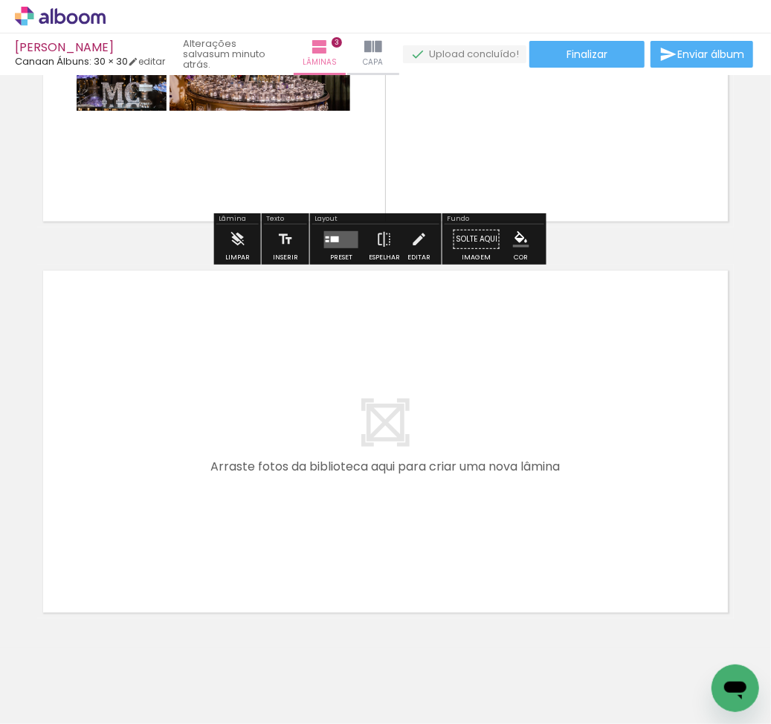
scroll to position [0, 745]
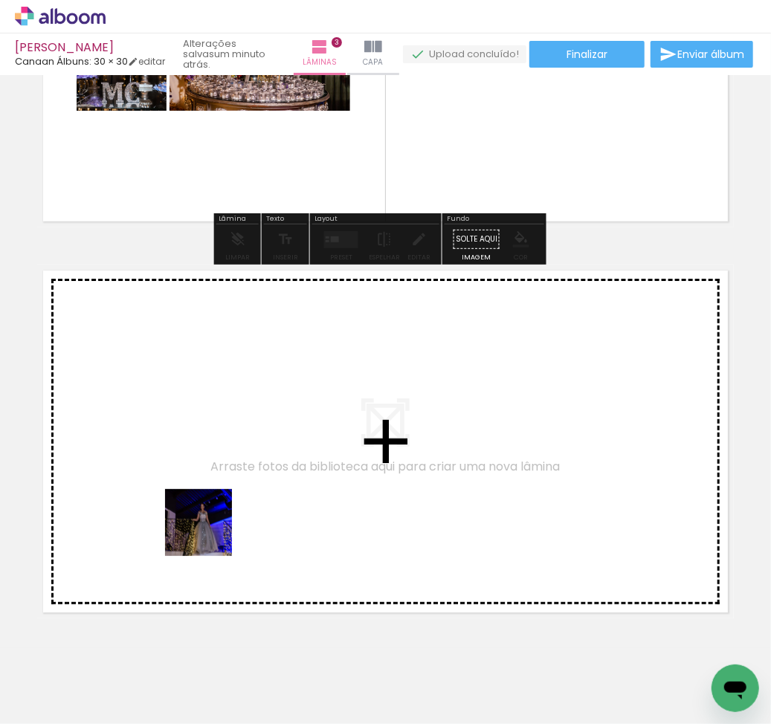
drag, startPoint x: 205, startPoint y: 548, endPoint x: 259, endPoint y: 685, distance: 147.5
click at [227, 491] on quentale-workspace at bounding box center [385, 362] width 771 height 724
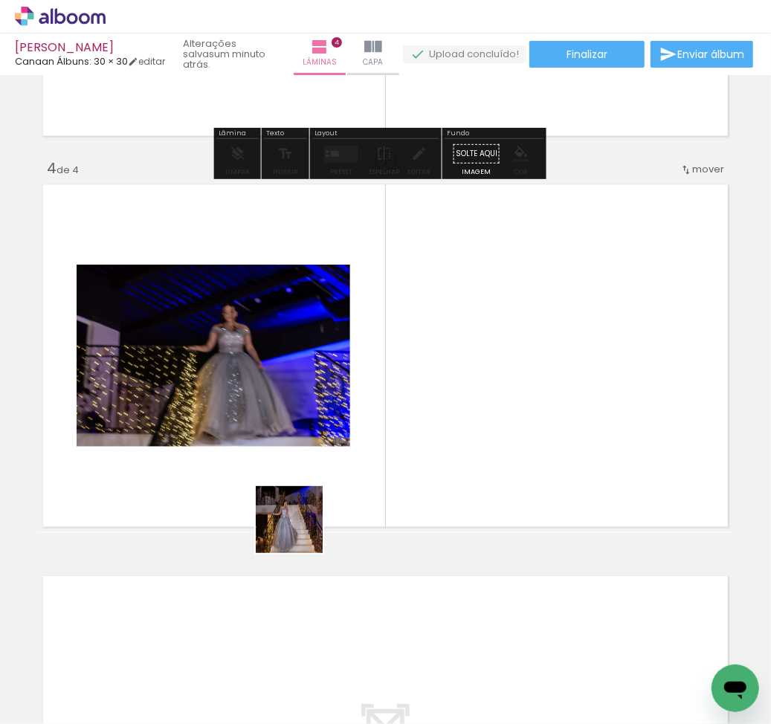
scroll to position [1115, 0]
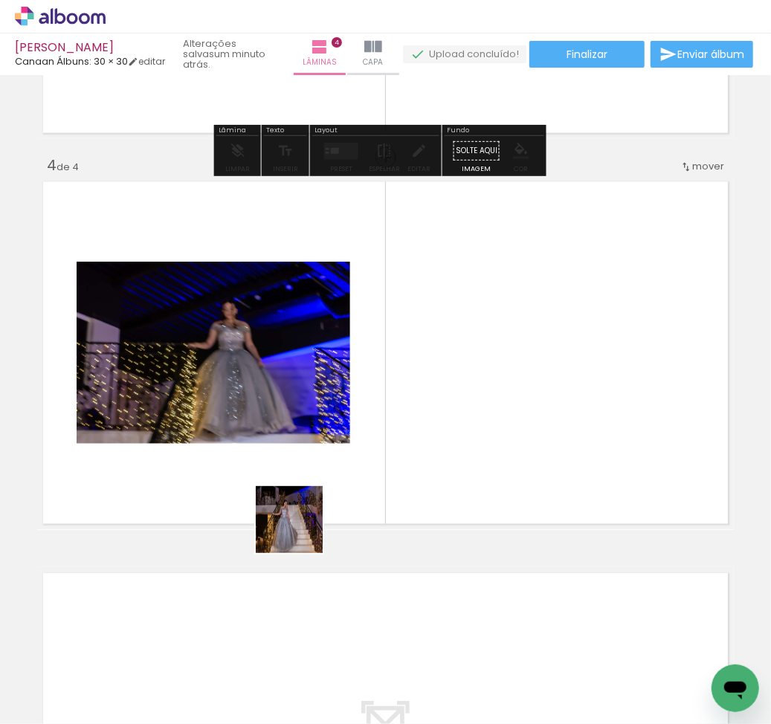
drag, startPoint x: 260, startPoint y: 690, endPoint x: 323, endPoint y: 432, distance: 266.1
click at [323, 432] on quentale-workspace at bounding box center [385, 362] width 771 height 724
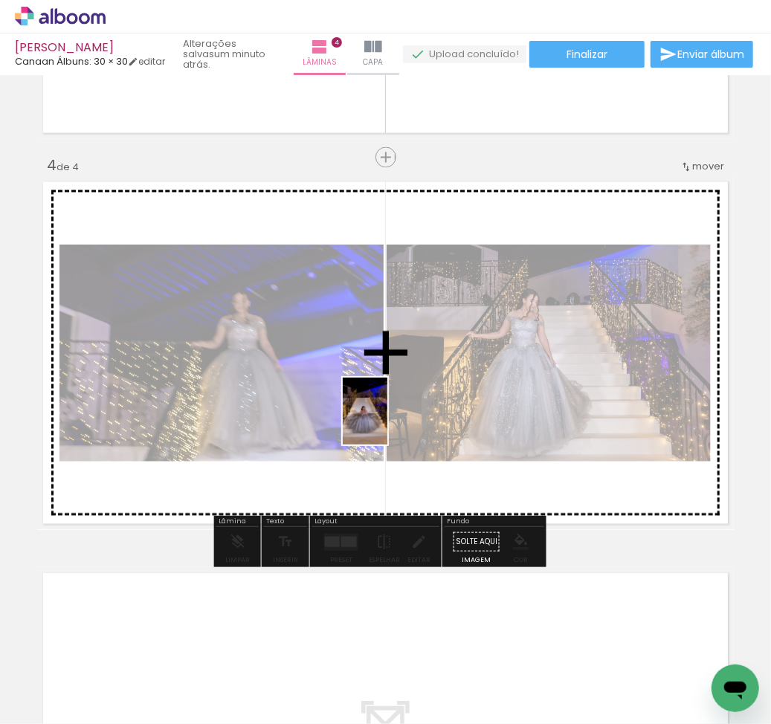
drag, startPoint x: 327, startPoint y: 661, endPoint x: 387, endPoint y: 422, distance: 246.8
click at [387, 422] on quentale-workspace at bounding box center [385, 362] width 771 height 724
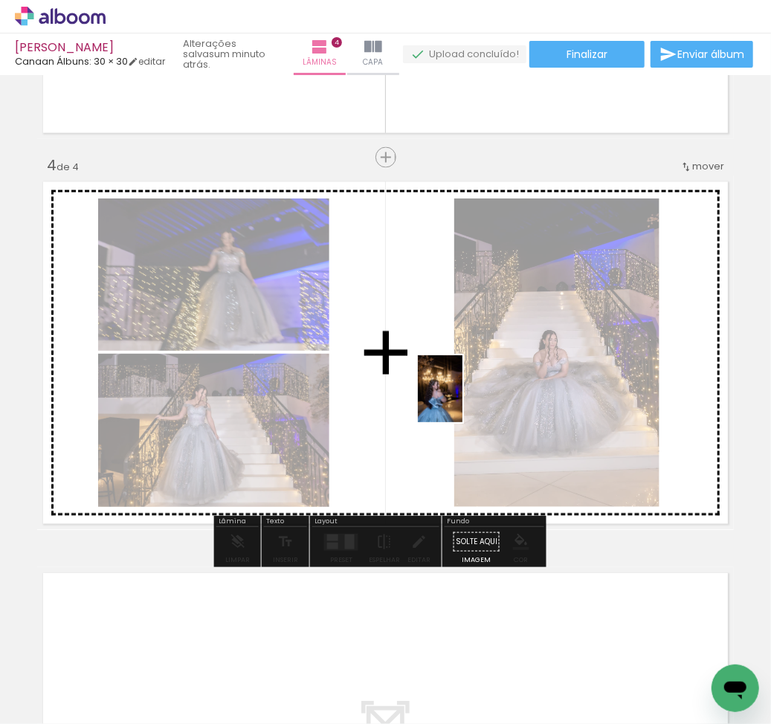
drag, startPoint x: 405, startPoint y: 678, endPoint x: 462, endPoint y: 400, distance: 283.8
click at [462, 400] on quentale-workspace at bounding box center [385, 362] width 771 height 724
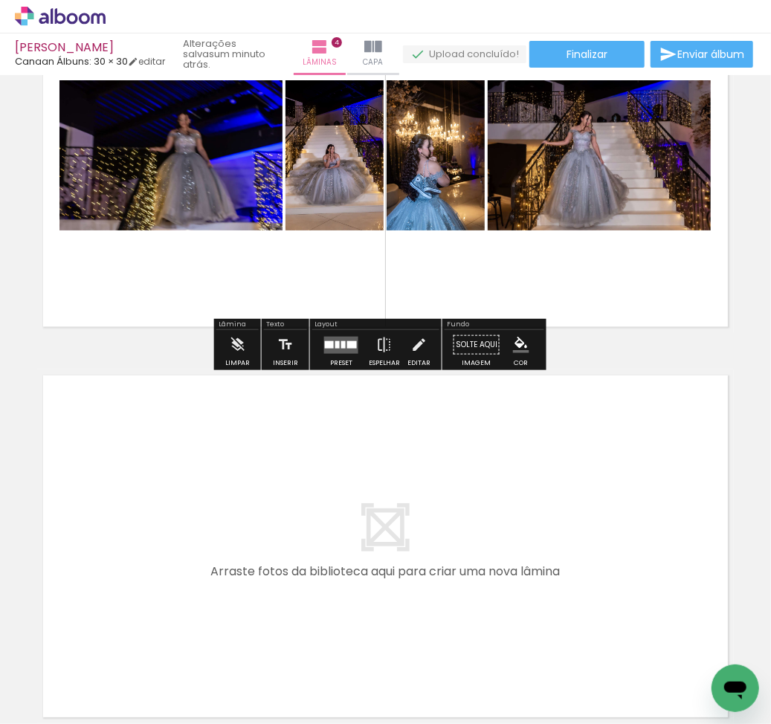
scroll to position [1412, 0]
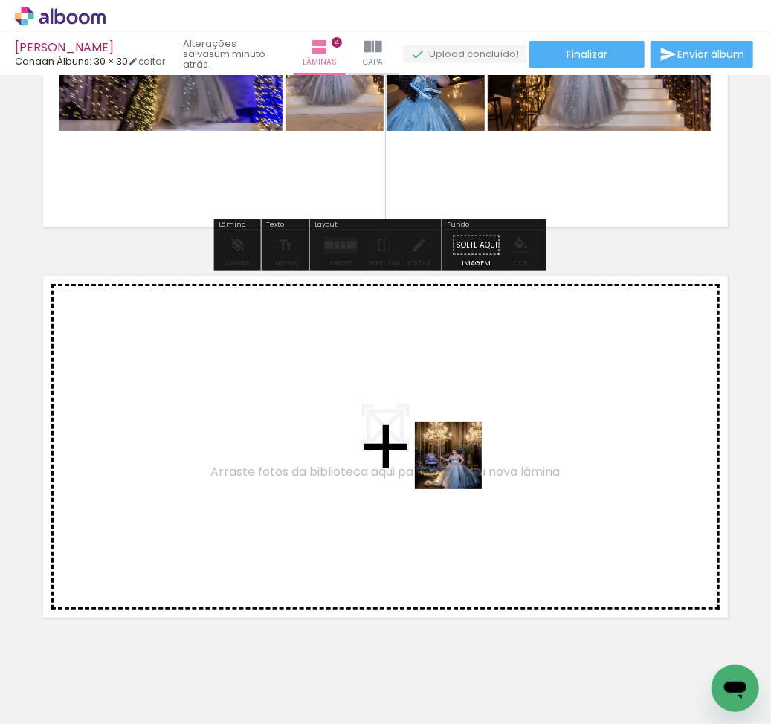
drag, startPoint x: 444, startPoint y: 658, endPoint x: 461, endPoint y: 456, distance: 202.8
click at [461, 456] on quentale-workspace at bounding box center [385, 362] width 771 height 724
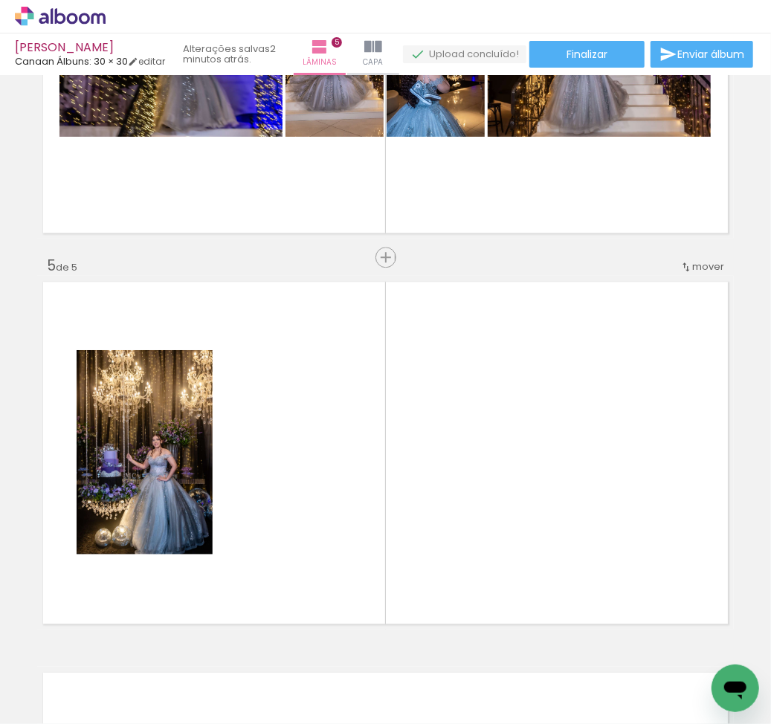
scroll to position [0, 1071]
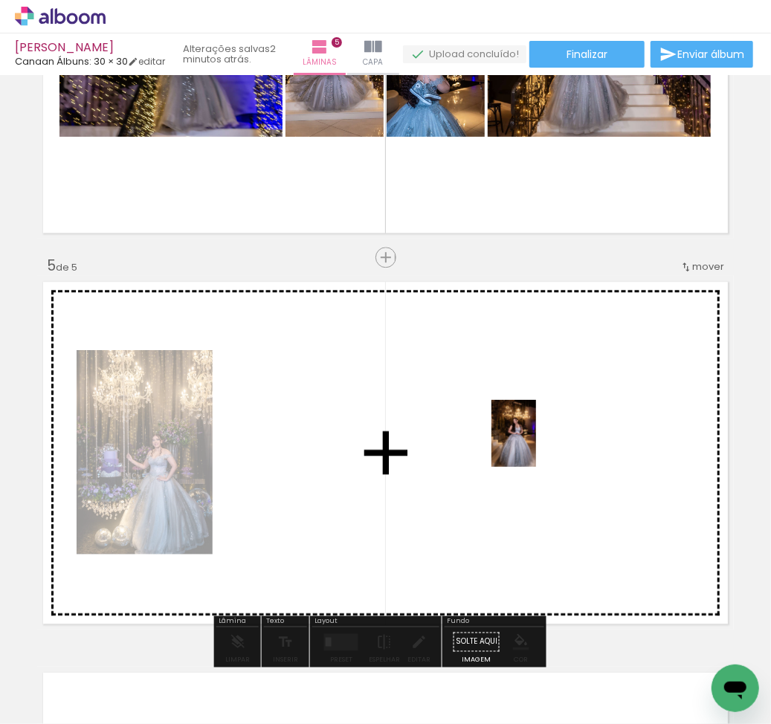
drag, startPoint x: 505, startPoint y: 615, endPoint x: 536, endPoint y: 444, distance: 173.6
click at [536, 444] on quentale-workspace at bounding box center [385, 362] width 771 height 724
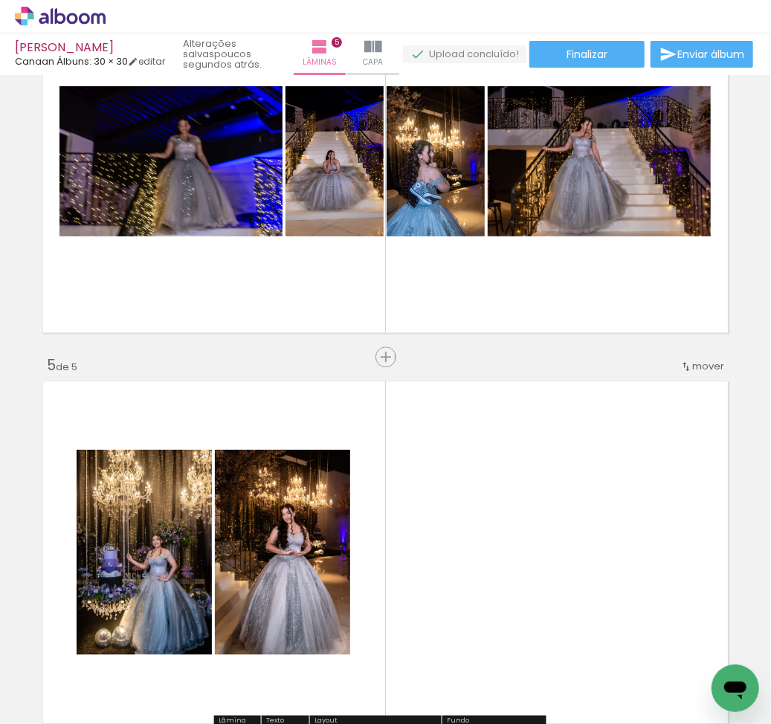
scroll to position [1406, 0]
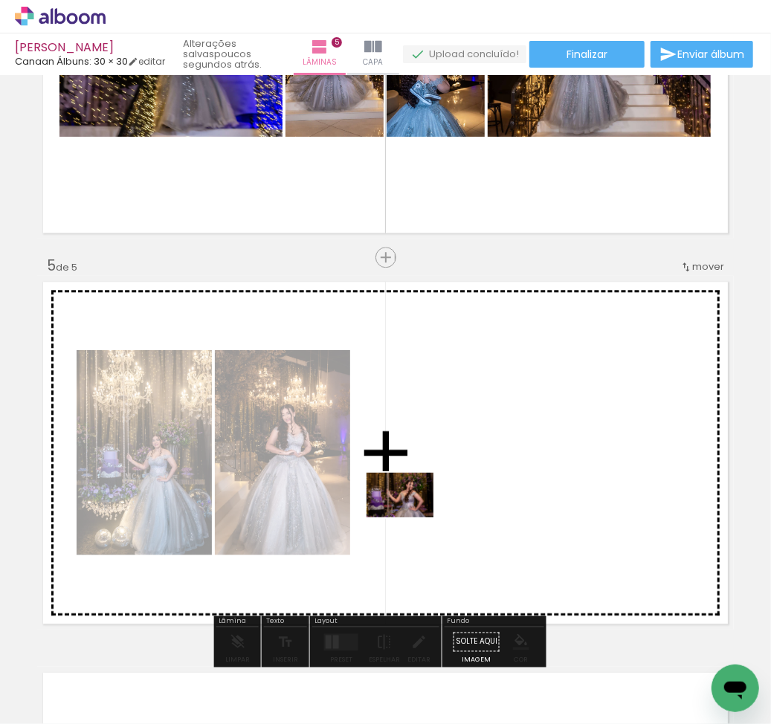
drag, startPoint x: 126, startPoint y: 688, endPoint x: 411, endPoint y: 517, distance: 332.0
click at [411, 517] on quentale-workspace at bounding box center [385, 362] width 771 height 724
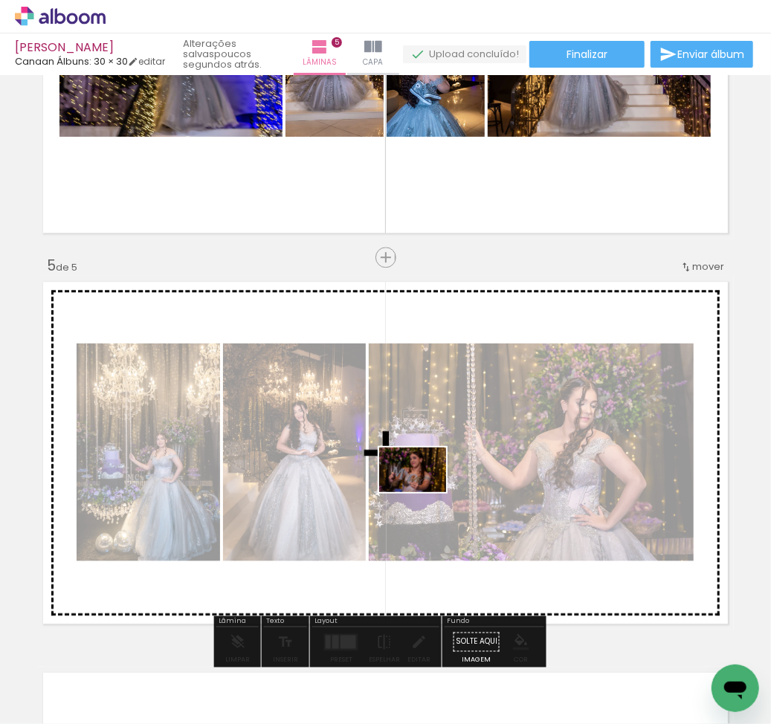
drag, startPoint x: 304, startPoint y: 681, endPoint x: 424, endPoint y: 492, distance: 223.5
click at [424, 492] on quentale-workspace at bounding box center [385, 362] width 771 height 724
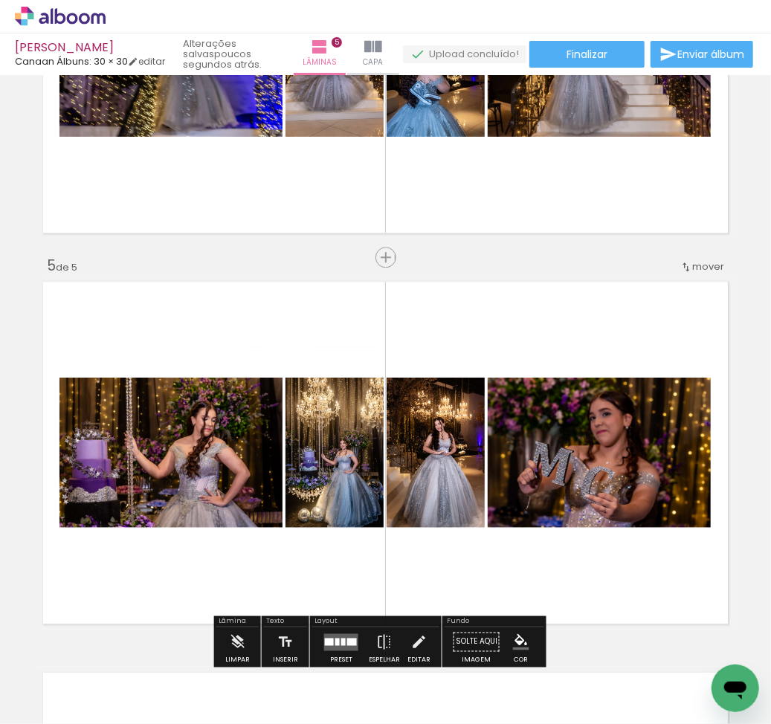
scroll to position [1505, 0]
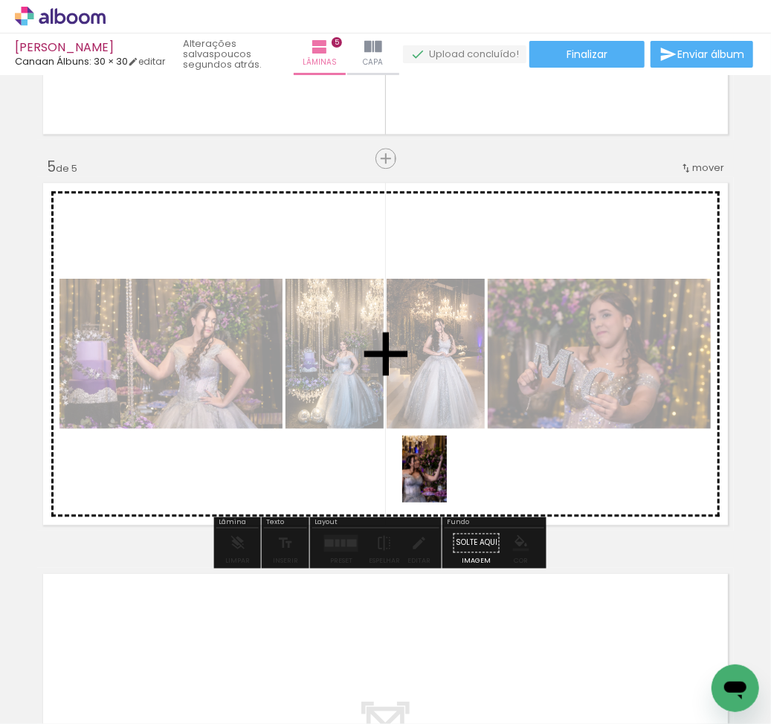
drag, startPoint x: 399, startPoint y: 599, endPoint x: 447, endPoint y: 479, distance: 129.7
click at [447, 479] on quentale-workspace at bounding box center [385, 362] width 771 height 724
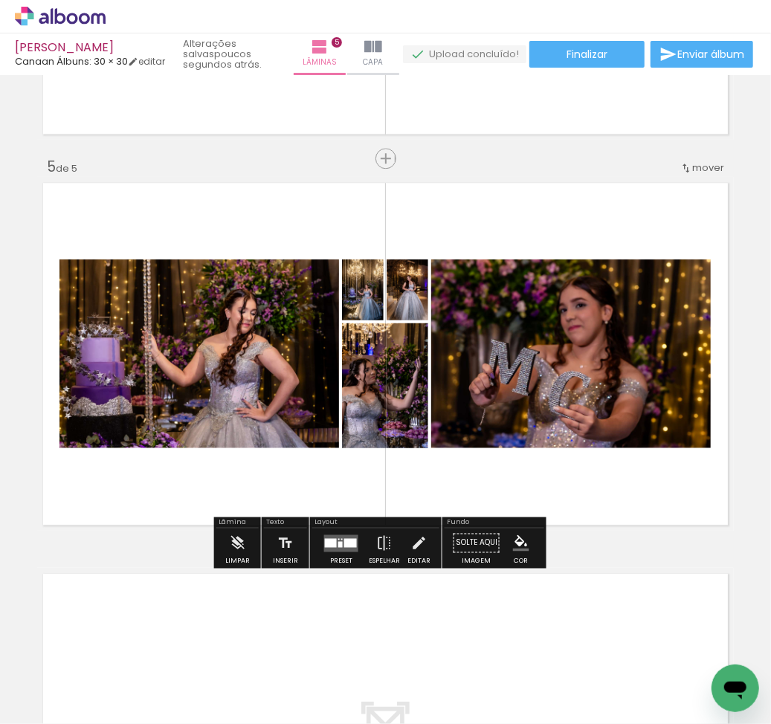
scroll to position [1406, 0]
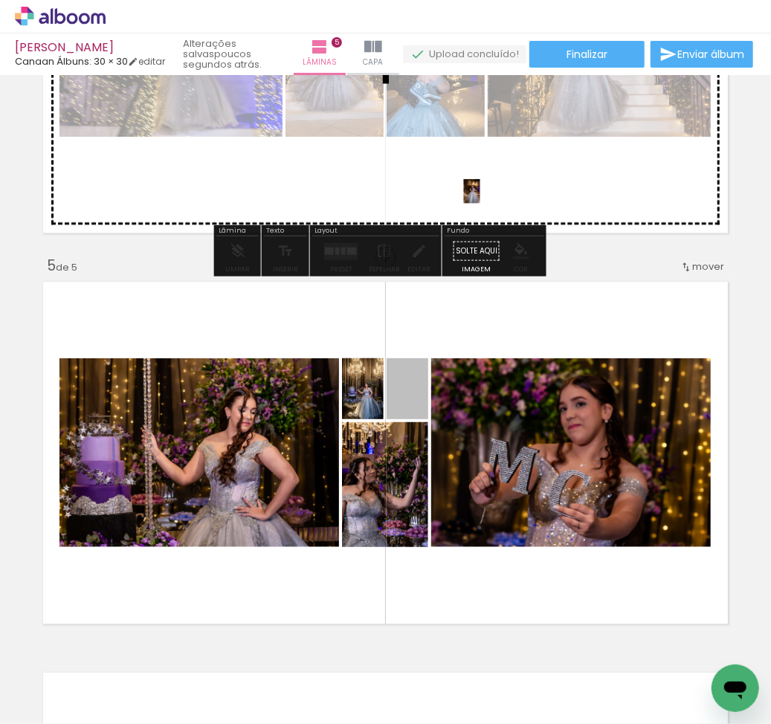
drag, startPoint x: 410, startPoint y: 410, endPoint x: 465, endPoint y: 191, distance: 225.9
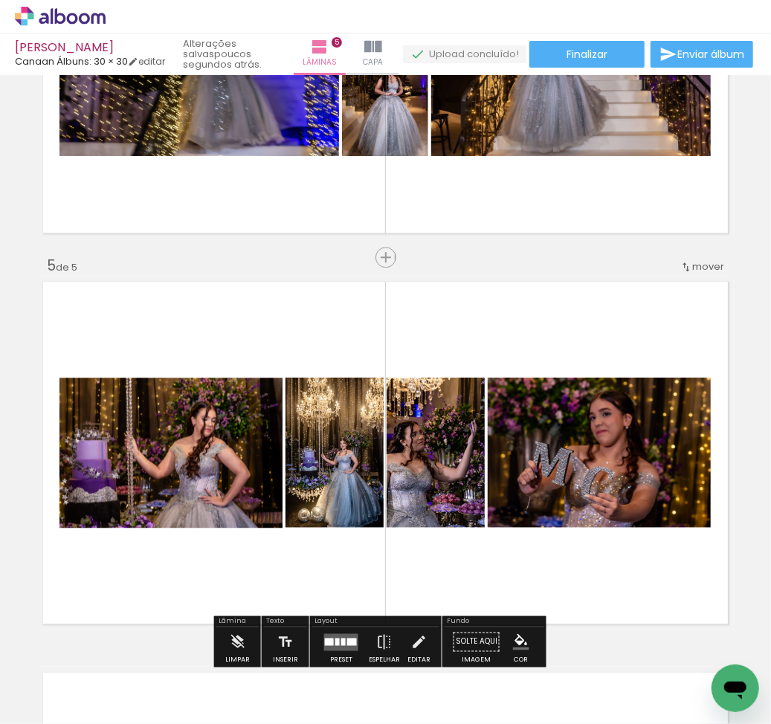
scroll to position [1208, 0]
